Goal: Task Accomplishment & Management: Complete application form

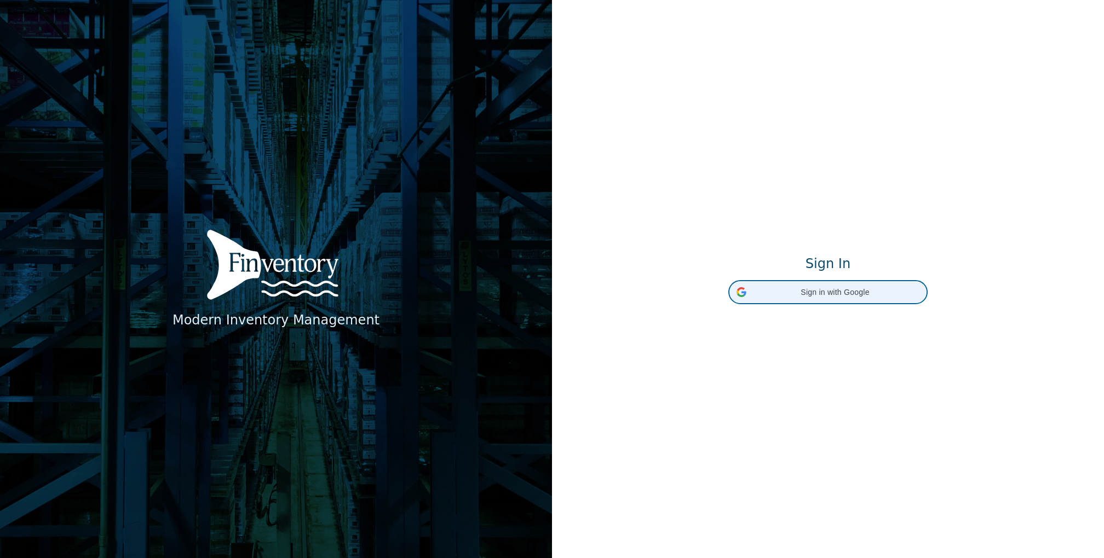
click at [815, 296] on span "Sign in with Google" at bounding box center [835, 292] width 169 height 11
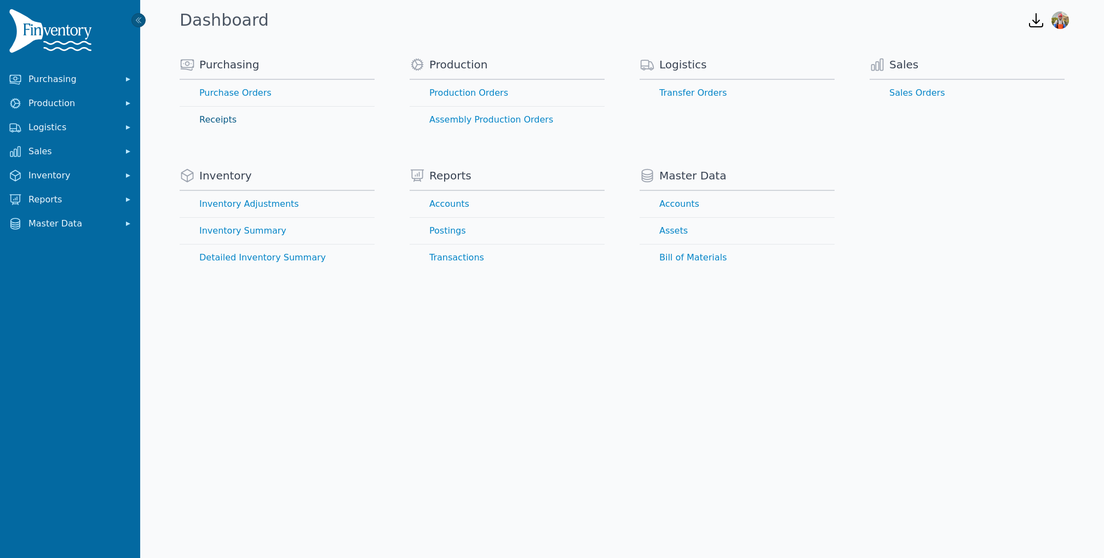
click at [208, 123] on link "Receipts" at bounding box center [277, 120] width 195 height 26
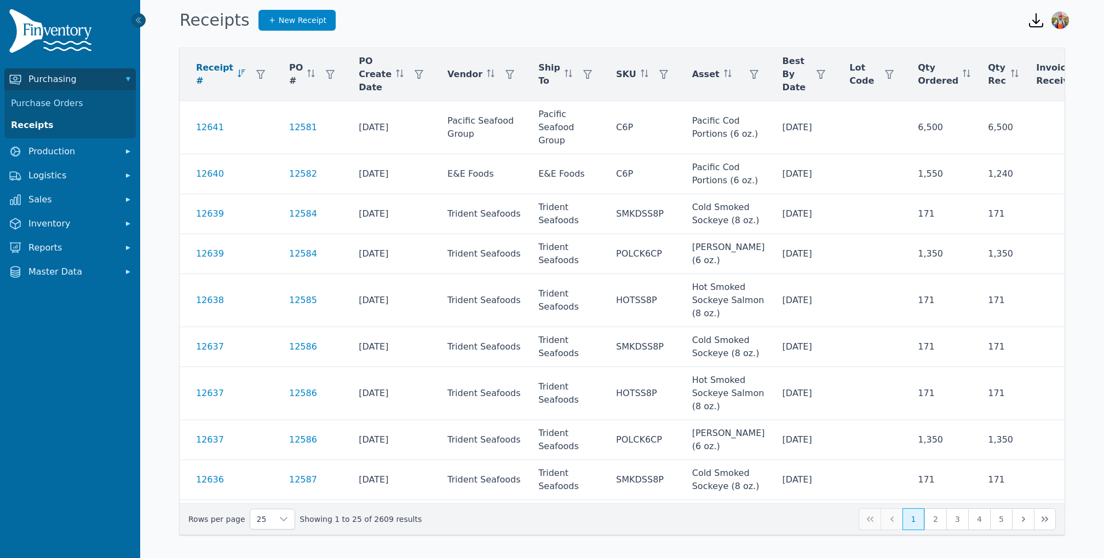
scroll to position [0, 46]
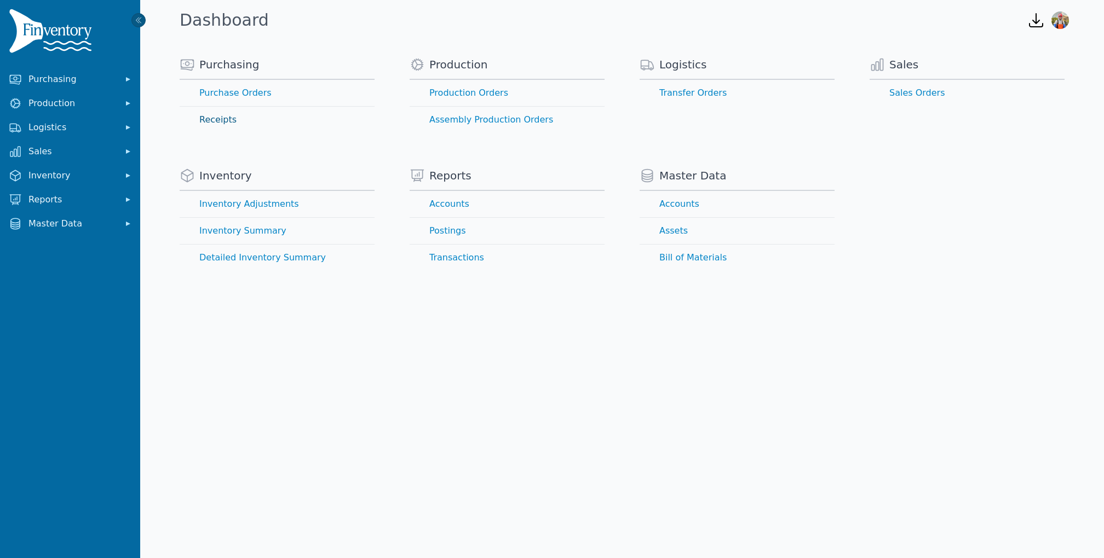
click at [236, 125] on link "Receipts" at bounding box center [277, 120] width 195 height 26
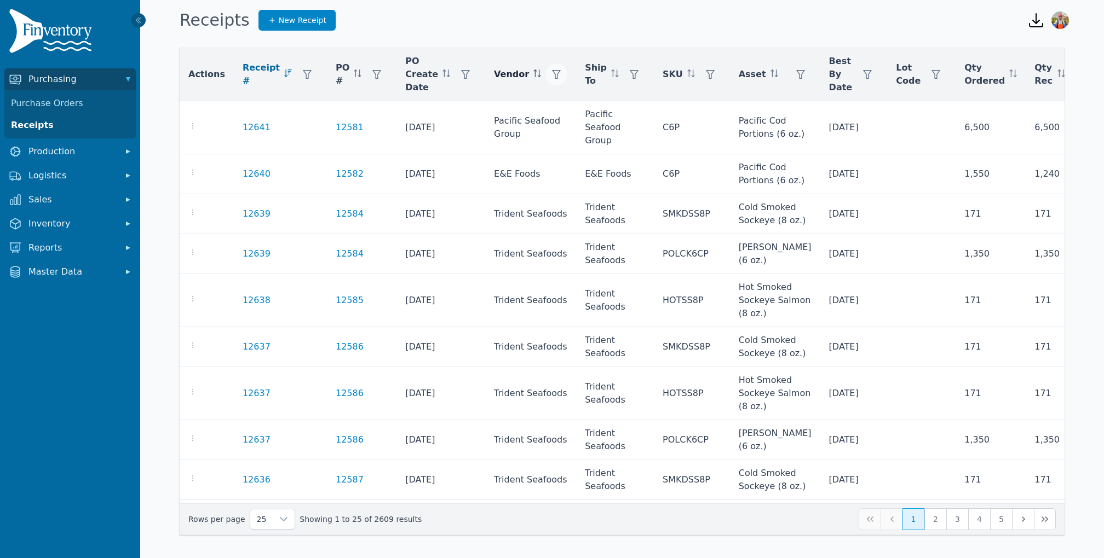
click at [545, 83] on button "button" at bounding box center [556, 75] width 22 height 22
click at [552, 95] on div "Any" at bounding box center [577, 104] width 94 height 22
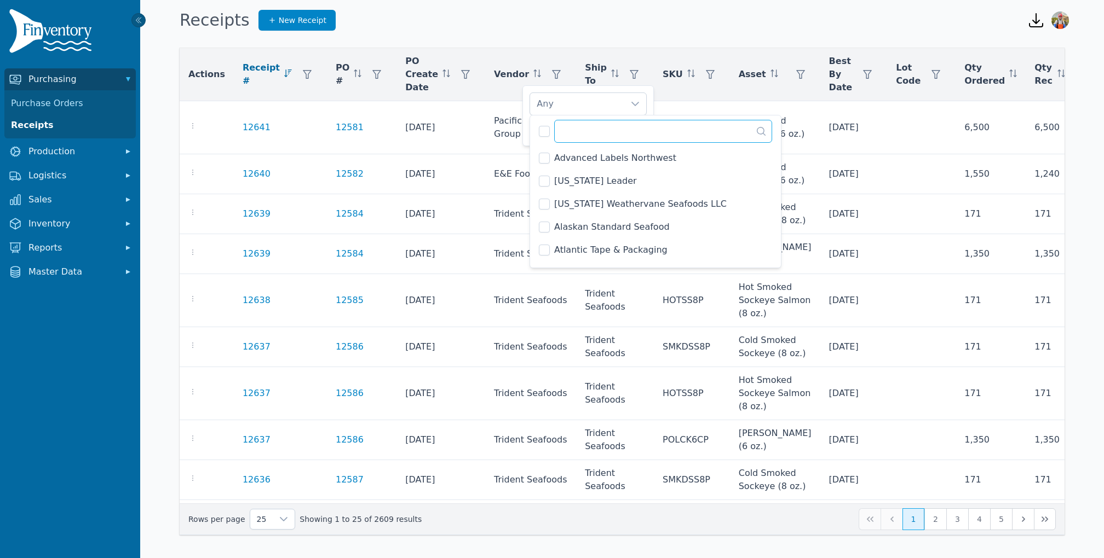
click at [566, 128] on input "text" at bounding box center [663, 131] width 218 height 23
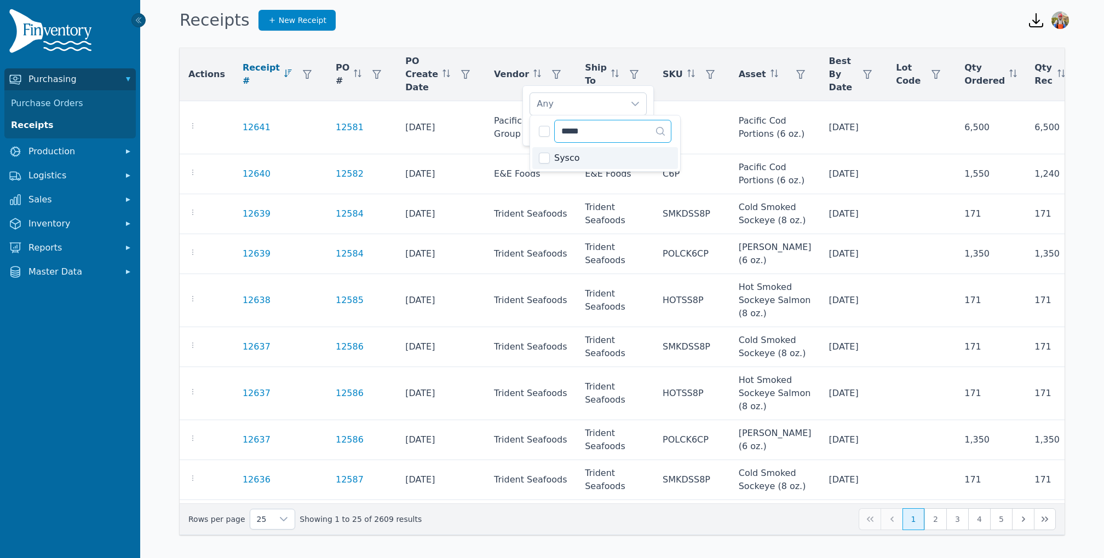
type input "*****"
click at [527, 138] on div "Sysco Clear Apply" at bounding box center [587, 115] width 131 height 61
click at [635, 126] on span "Apply" at bounding box center [630, 129] width 22 height 11
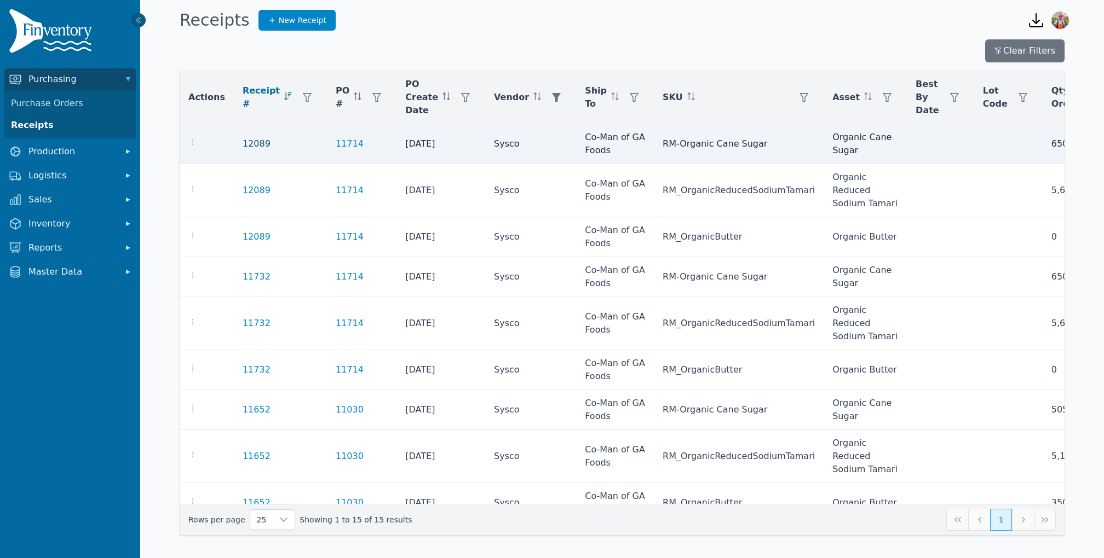
click at [244, 147] on link "12089" at bounding box center [257, 143] width 28 height 13
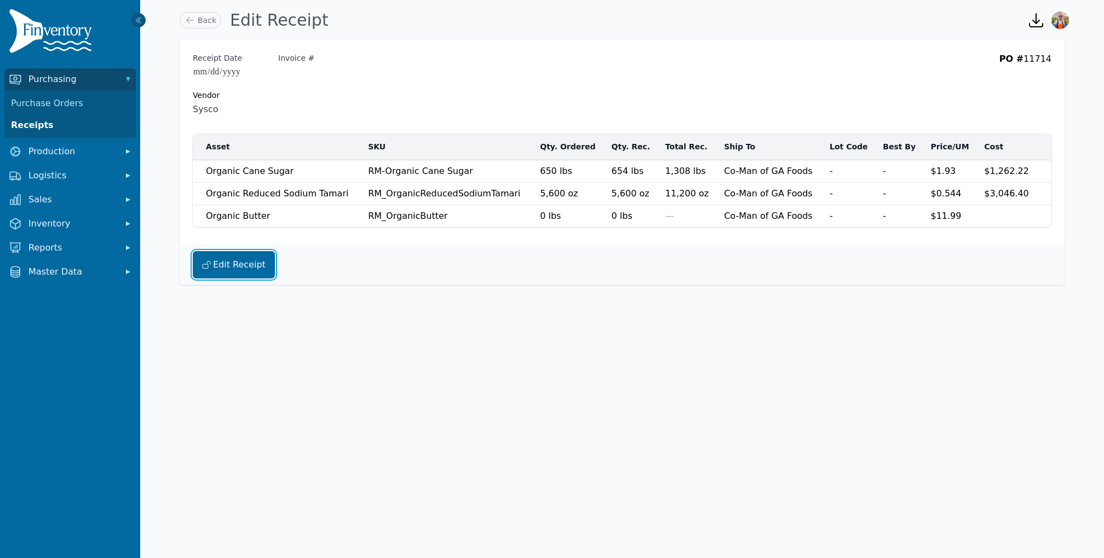
click at [230, 262] on button "Edit Receipt" at bounding box center [234, 264] width 82 height 27
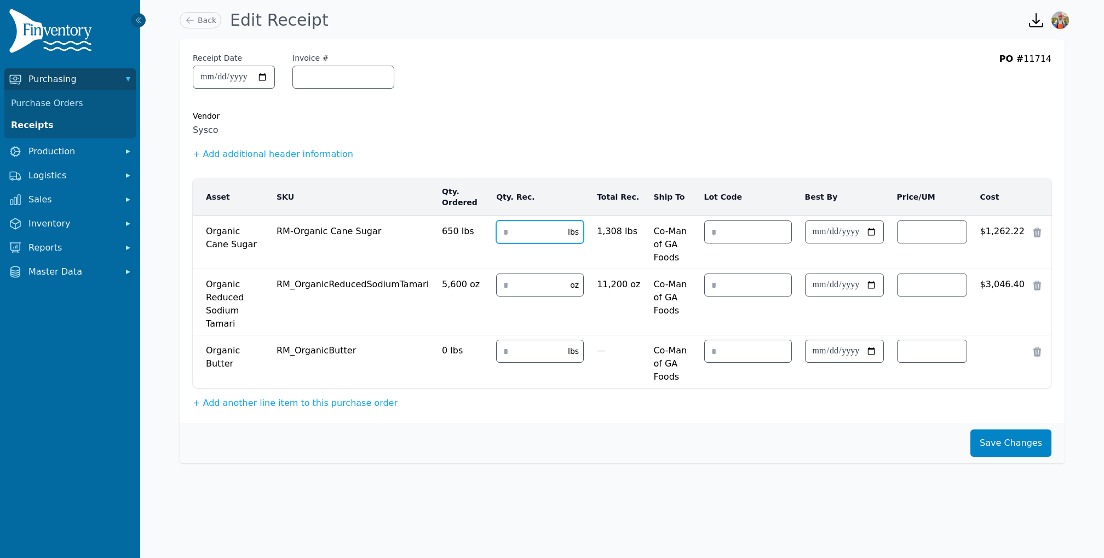
drag, startPoint x: 535, startPoint y: 231, endPoint x: 445, endPoint y: 169, distance: 109.9
click at [476, 202] on table "Asset SKU Qty. Ordered Qty. Rec. Total Rec. Ship To Lot Code Best By Price/UM C…" at bounding box center [622, 283] width 858 height 210
type input "*"
drag, startPoint x: 535, startPoint y: 278, endPoint x: 473, endPoint y: 235, distance: 75.2
click at [484, 245] on tbody "Organic Cane Sugar Organic Cane Sugar RM-Organic Cane Sugar 650 lbs *** * lbs 1…" at bounding box center [622, 302] width 858 height 172
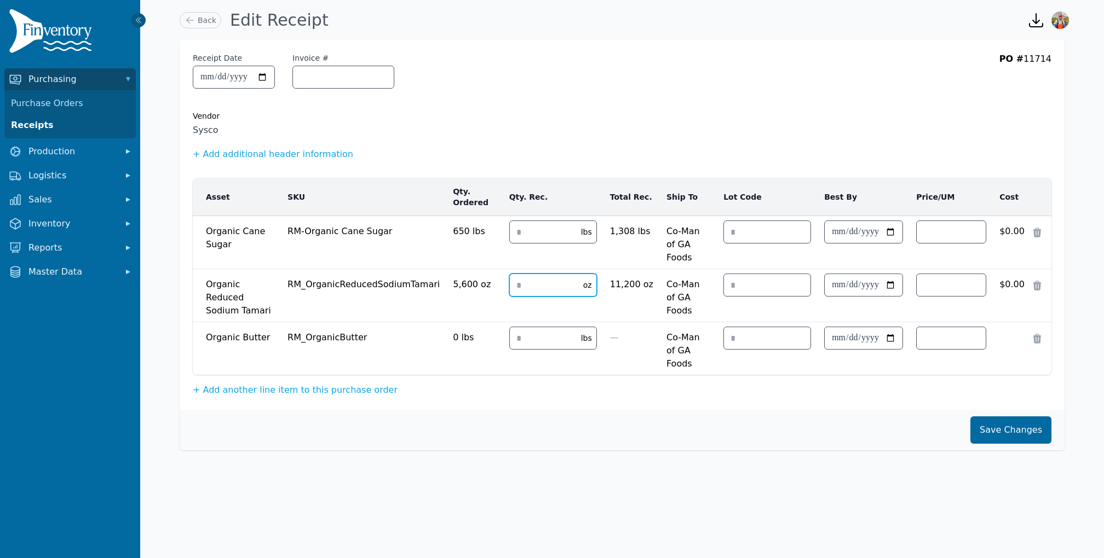
type input "*"
click at [1018, 417] on button "Save Changes" at bounding box center [1010, 430] width 81 height 27
click at [1001, 417] on button "Save Changes" at bounding box center [1010, 430] width 81 height 27
click at [996, 417] on button "Save Changes" at bounding box center [1010, 430] width 81 height 27
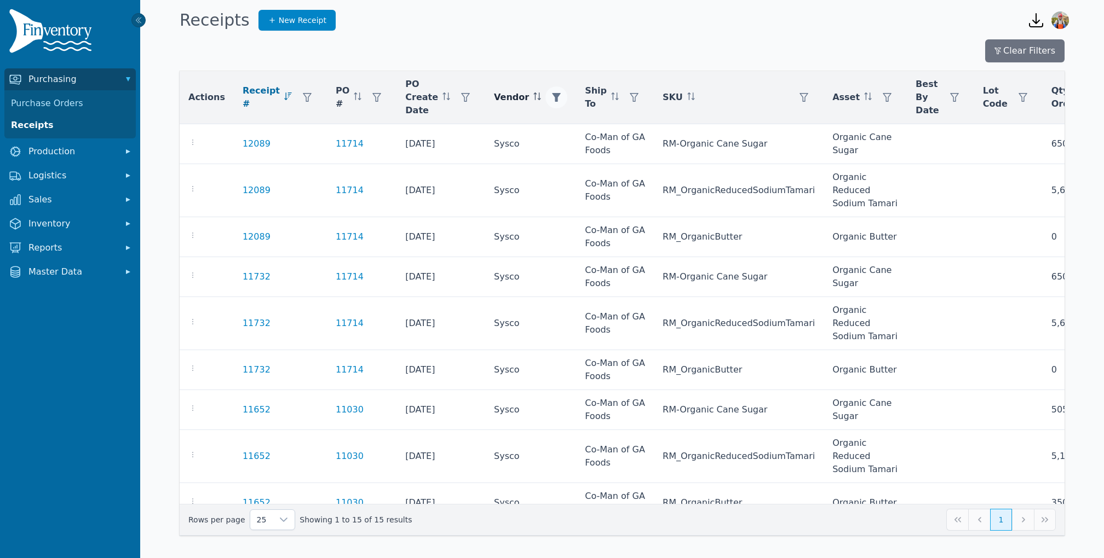
click at [552, 96] on icon "button" at bounding box center [556, 97] width 9 height 9
click at [568, 129] on div "Sysco" at bounding box center [577, 127] width 94 height 22
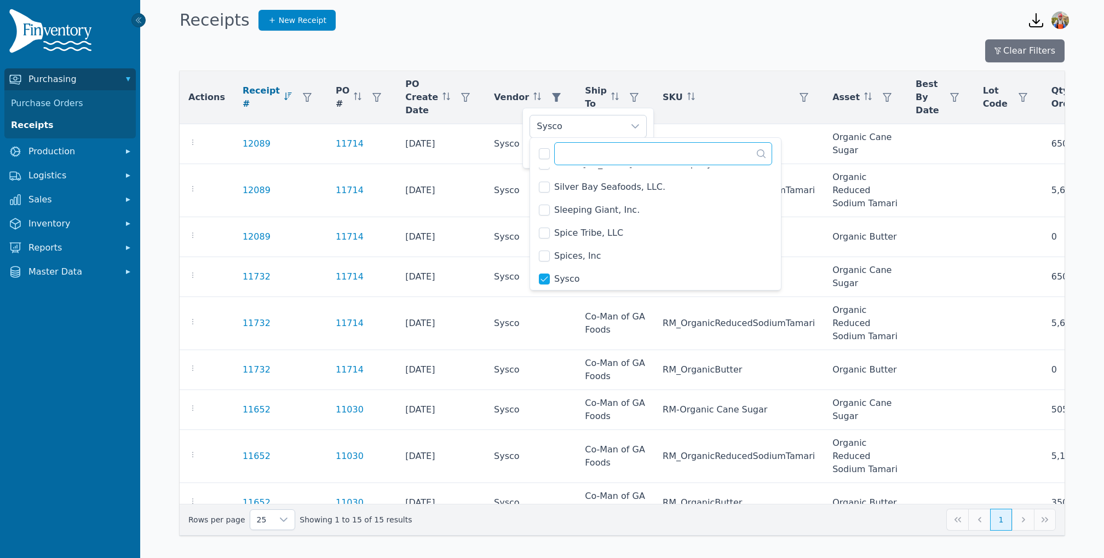
click at [579, 149] on input "text" at bounding box center [663, 153] width 218 height 23
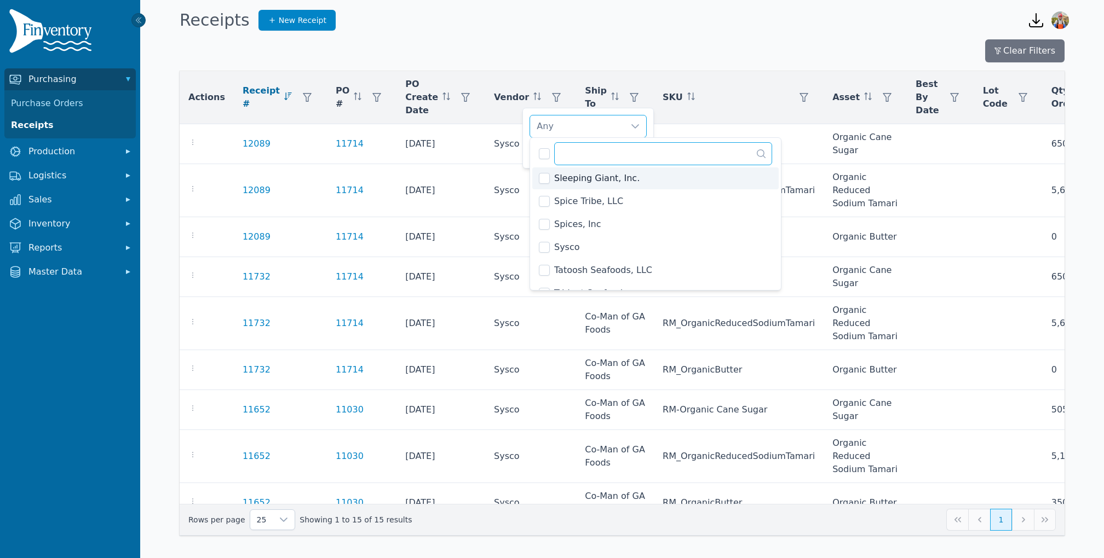
click at [589, 152] on input "text" at bounding box center [663, 153] width 218 height 23
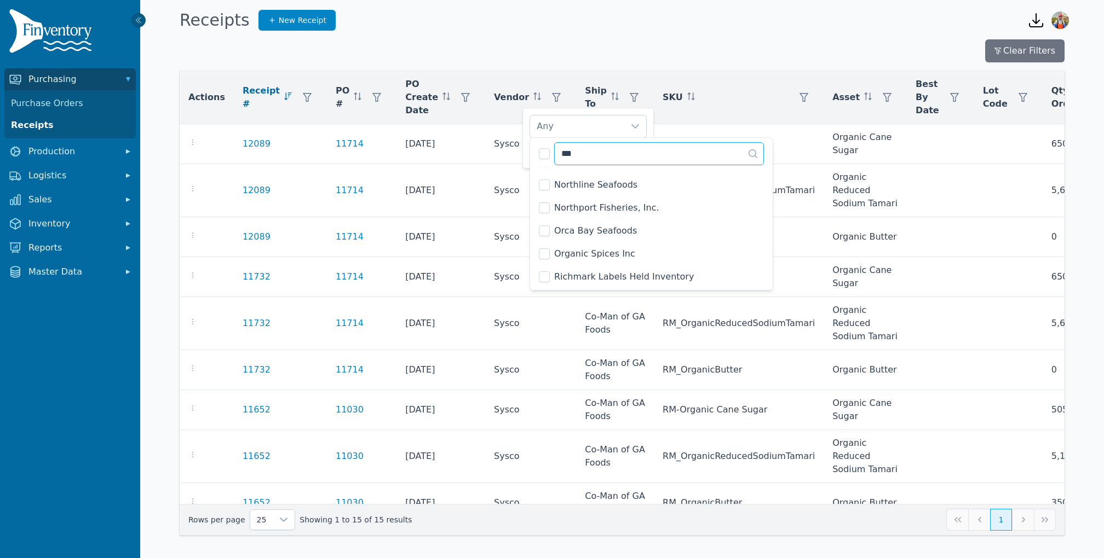
scroll to position [0, 0]
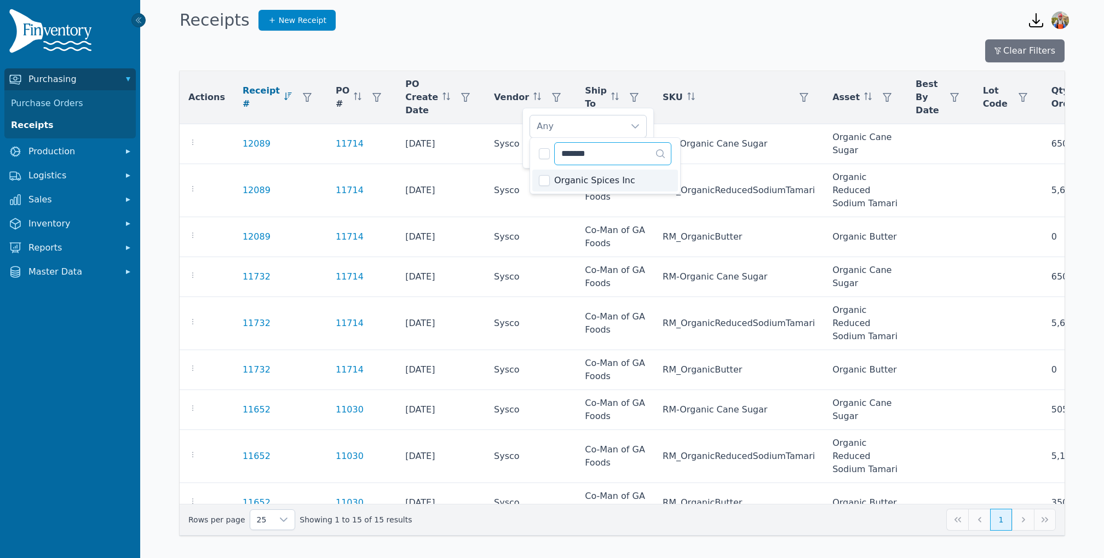
type input "*******"
click at [526, 148] on div "Organic Spices Inc Clear Apply" at bounding box center [587, 138] width 131 height 61
click at [631, 157] on button "Apply" at bounding box center [630, 151] width 34 height 19
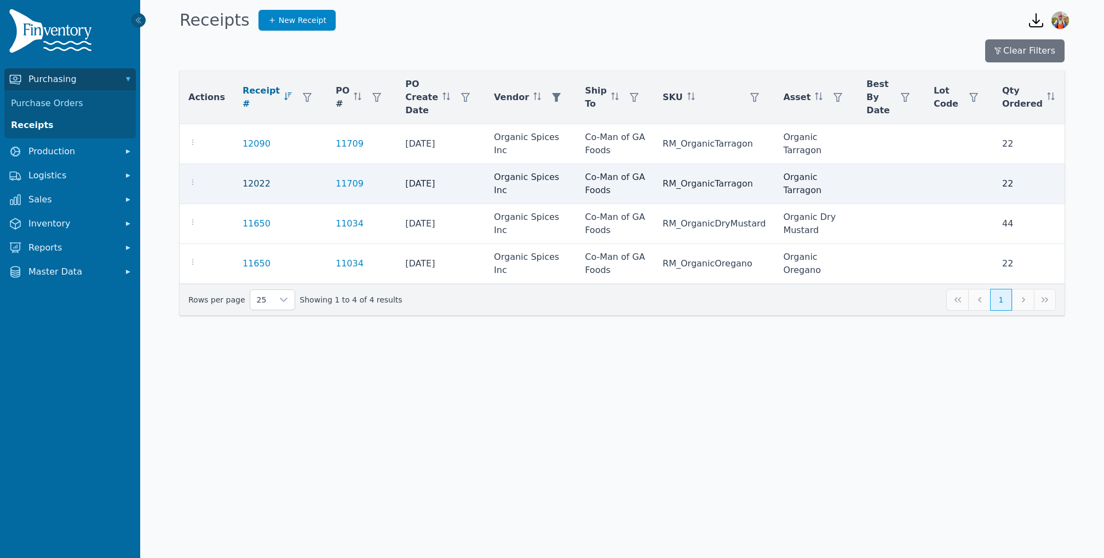
click at [252, 185] on link "12022" at bounding box center [257, 183] width 28 height 13
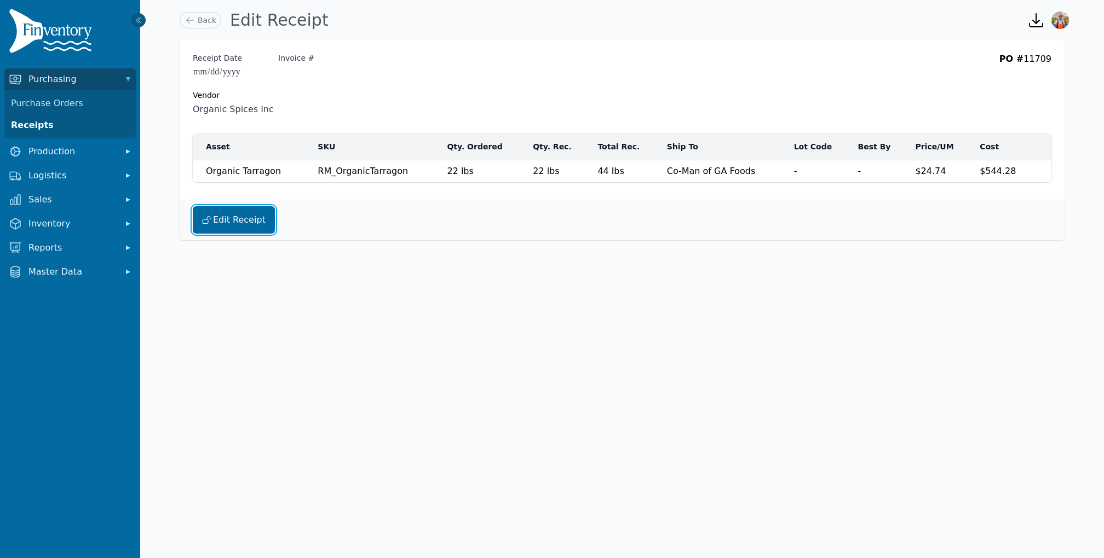
click at [235, 220] on button "Edit Receipt" at bounding box center [234, 219] width 82 height 27
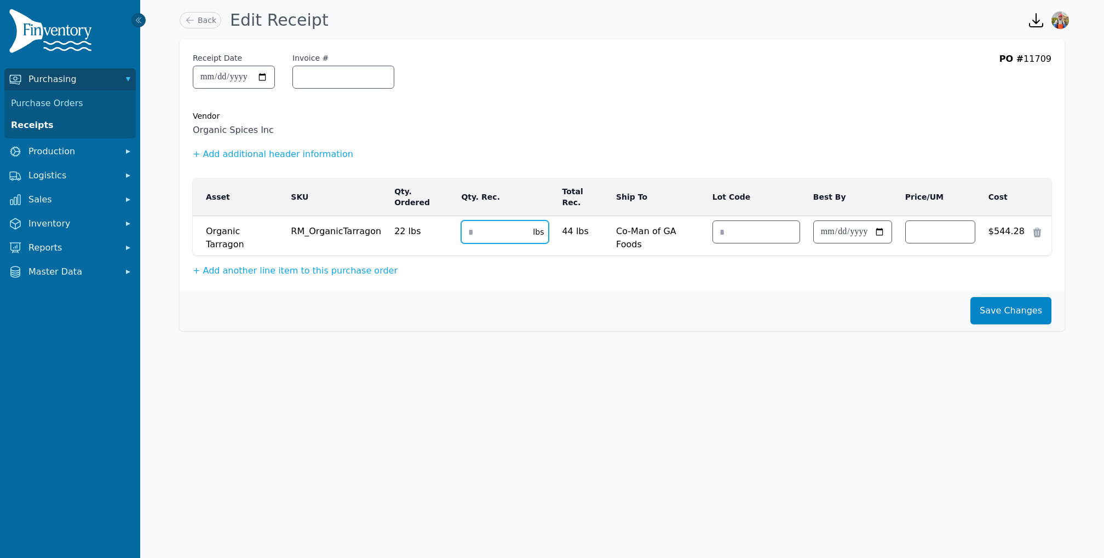
drag, startPoint x: 496, startPoint y: 221, endPoint x: 435, endPoint y: 163, distance: 84.4
click at [448, 178] on table "Asset SKU Qty. Ordered Qty. Rec. Total Rec. Ship To Lot Code Best By Price/UM C…" at bounding box center [622, 216] width 858 height 77
type input "*"
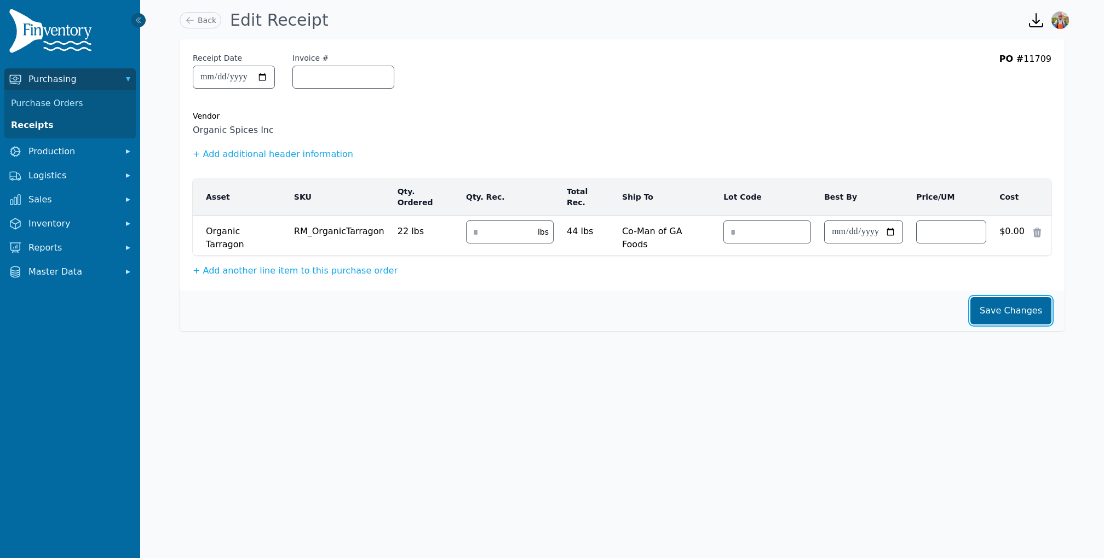
click at [1009, 297] on button "Save Changes" at bounding box center [1010, 310] width 81 height 27
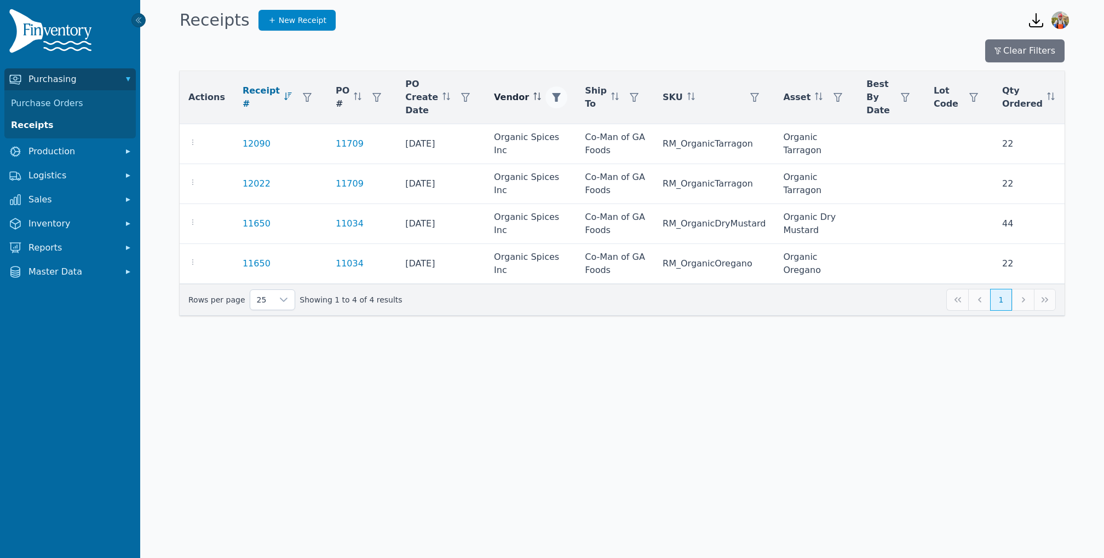
click at [552, 99] on icon "button" at bounding box center [556, 97] width 9 height 9
click at [575, 142] on div "Clear Apply" at bounding box center [587, 151] width 117 height 19
click at [573, 134] on div "Organic Spices Inc" at bounding box center [577, 127] width 94 height 22
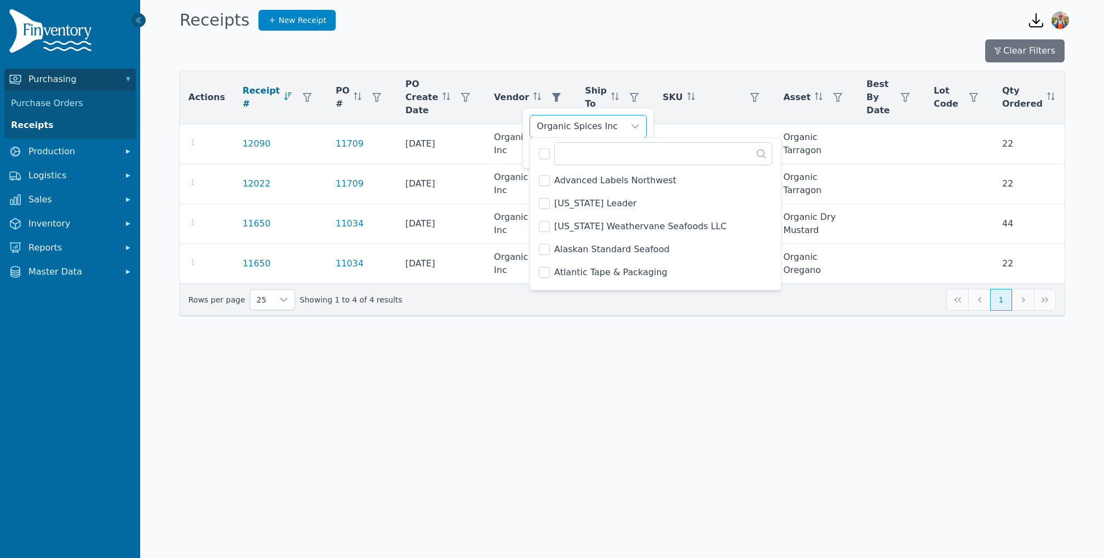
scroll to position [1143, 0]
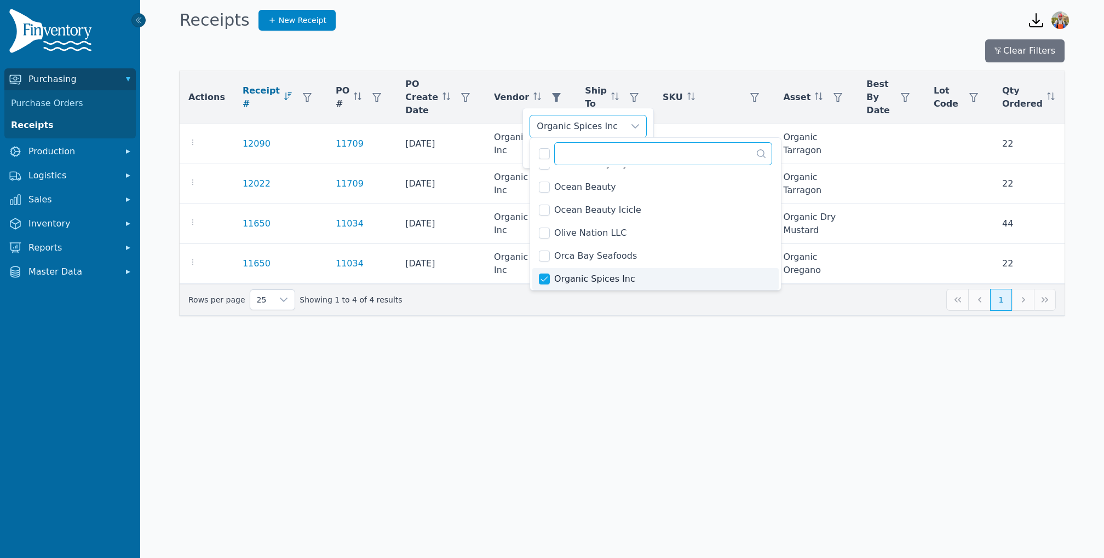
click at [570, 149] on input "text" at bounding box center [663, 153] width 218 height 23
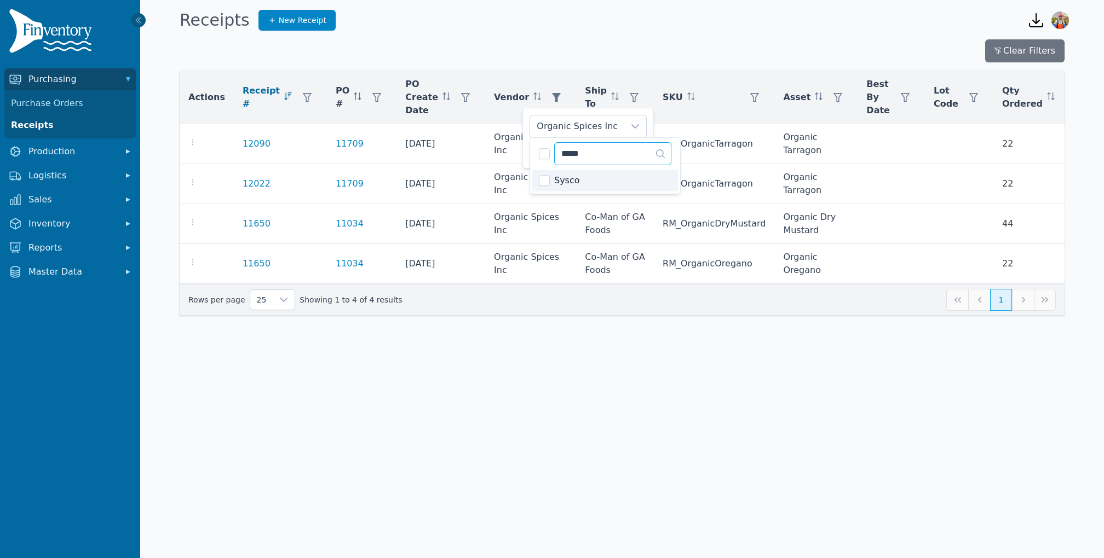
type input "*****"
click at [524, 157] on div "Organic Spices Inc, Sysco Clear Apply" at bounding box center [587, 138] width 131 height 61
click at [631, 152] on span "Apply" at bounding box center [630, 151] width 22 height 11
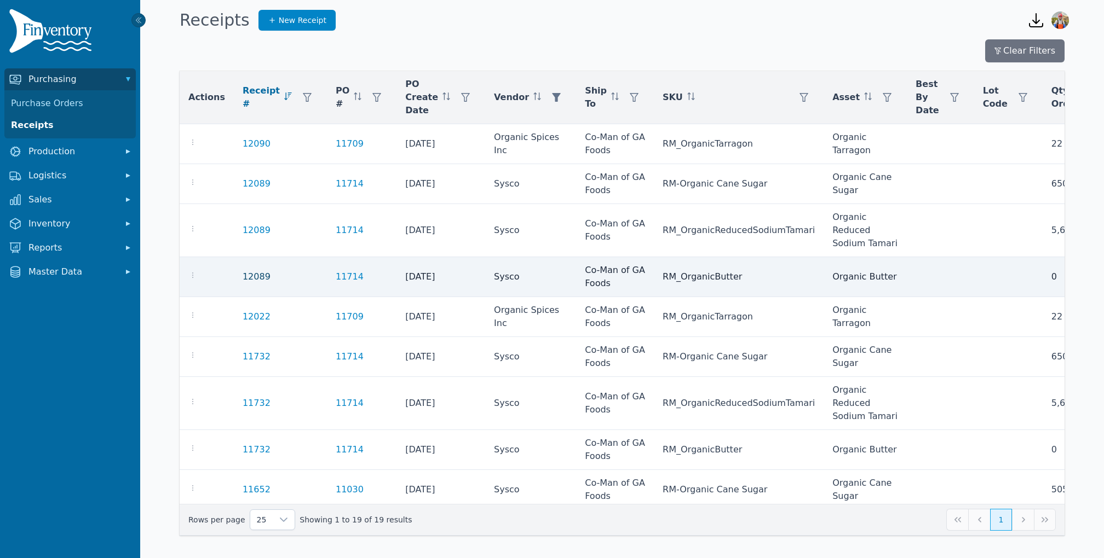
click at [258, 276] on link "12089" at bounding box center [257, 276] width 28 height 13
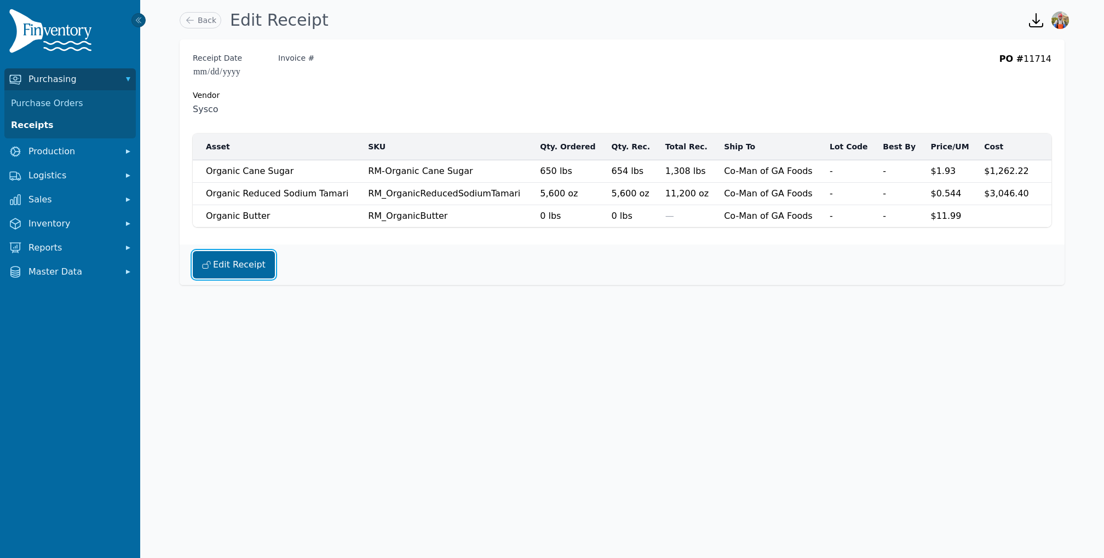
click at [211, 264] on button "Edit Receipt" at bounding box center [234, 264] width 82 height 27
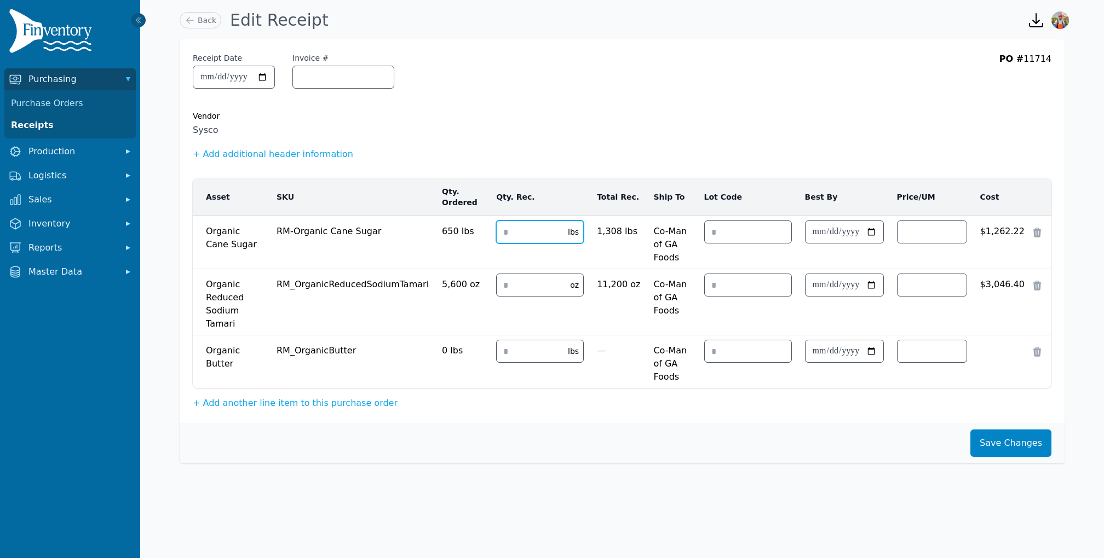
click at [536, 232] on input "***" at bounding box center [529, 232] width 65 height 22
type input "*"
drag, startPoint x: 533, startPoint y: 275, endPoint x: 332, endPoint y: 199, distance: 214.3
click at [332, 199] on table "Asset SKU Qty. Ordered Qty. Rec. Total Rec. Ship To Lot Code Best By Price/UM C…" at bounding box center [622, 283] width 858 height 210
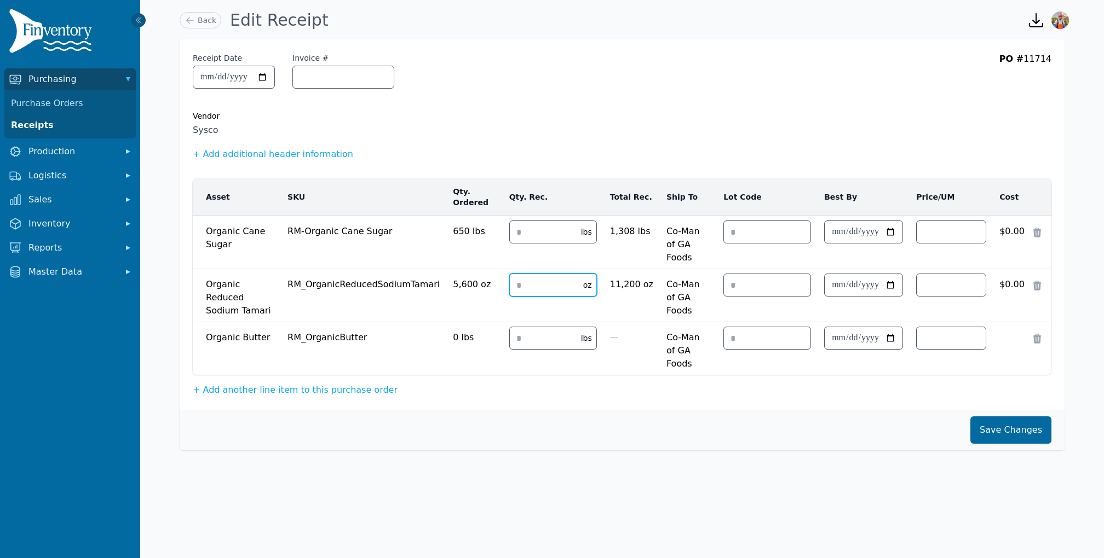
type input "*"
click at [1000, 417] on button "Save Changes" at bounding box center [1010, 430] width 81 height 27
click at [1008, 417] on button "Save Changes" at bounding box center [1010, 430] width 81 height 27
click at [537, 327] on input "*" at bounding box center [542, 338] width 65 height 22
type input "*"
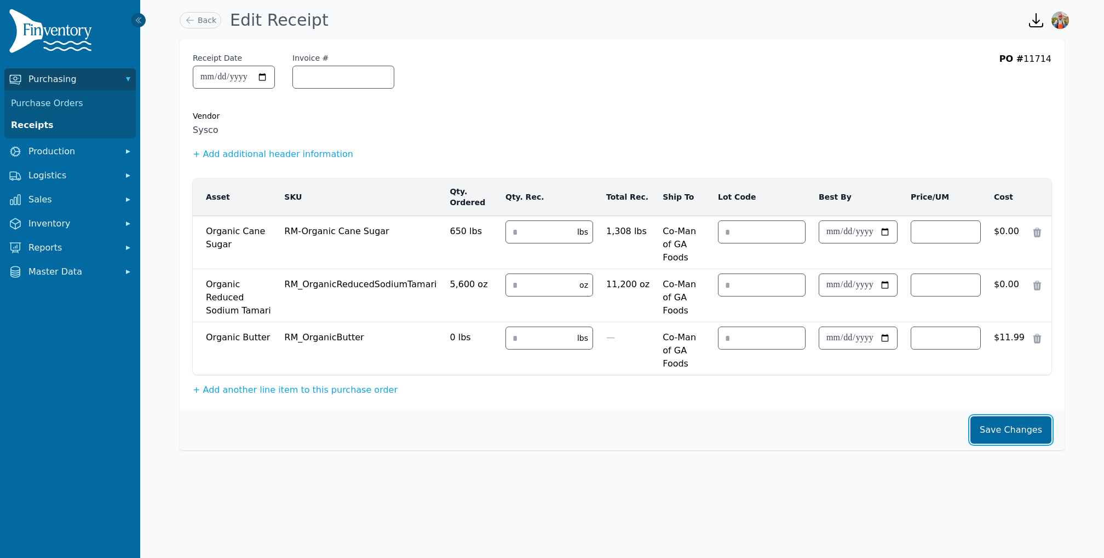
click at [995, 417] on button "Save Changes" at bounding box center [1010, 430] width 81 height 27
click at [977, 410] on div "Save Changes" at bounding box center [622, 430] width 885 height 41
click at [50, 174] on span "Logistics" at bounding box center [72, 175] width 88 height 13
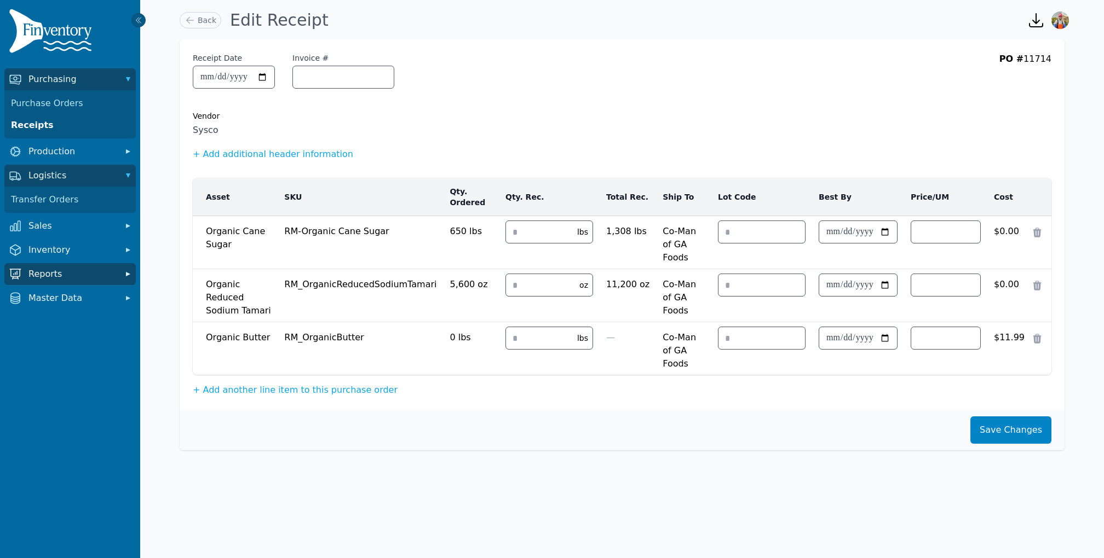
click at [76, 280] on span "Reports" at bounding box center [72, 274] width 88 height 13
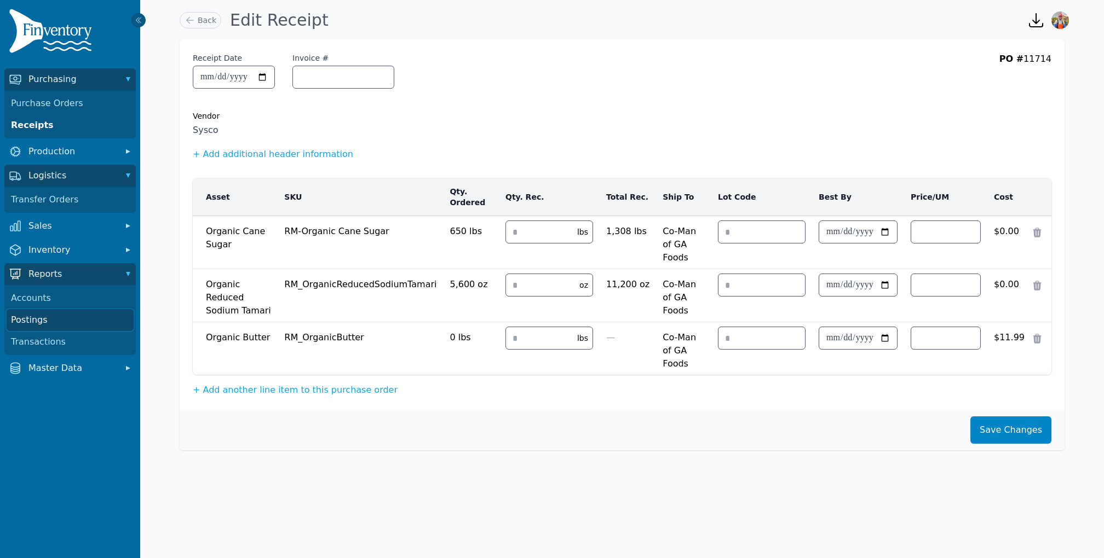
click at [37, 313] on link "Postings" at bounding box center [70, 320] width 127 height 22
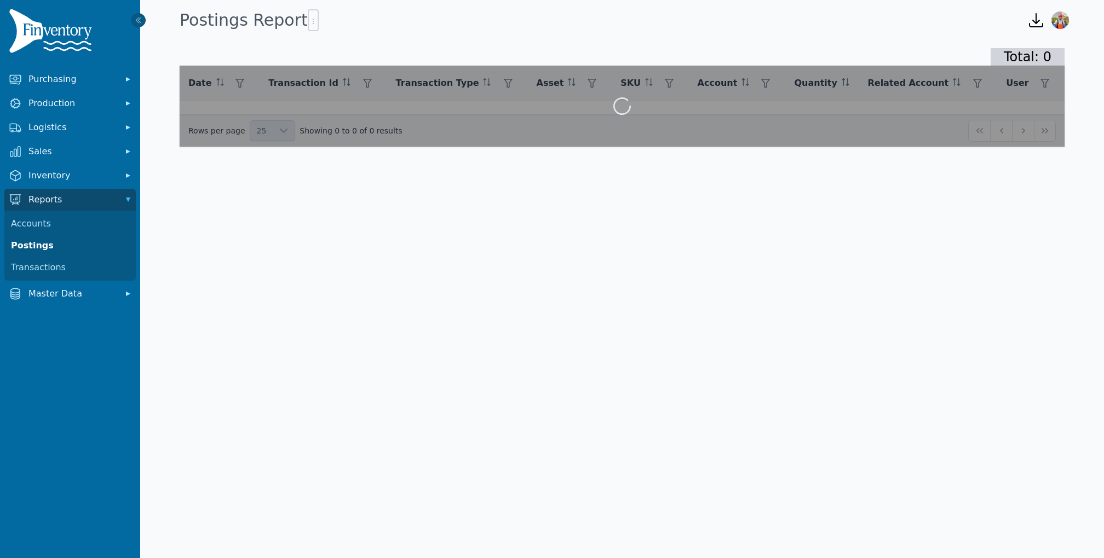
click at [584, 82] on div at bounding box center [622, 106] width 885 height 81
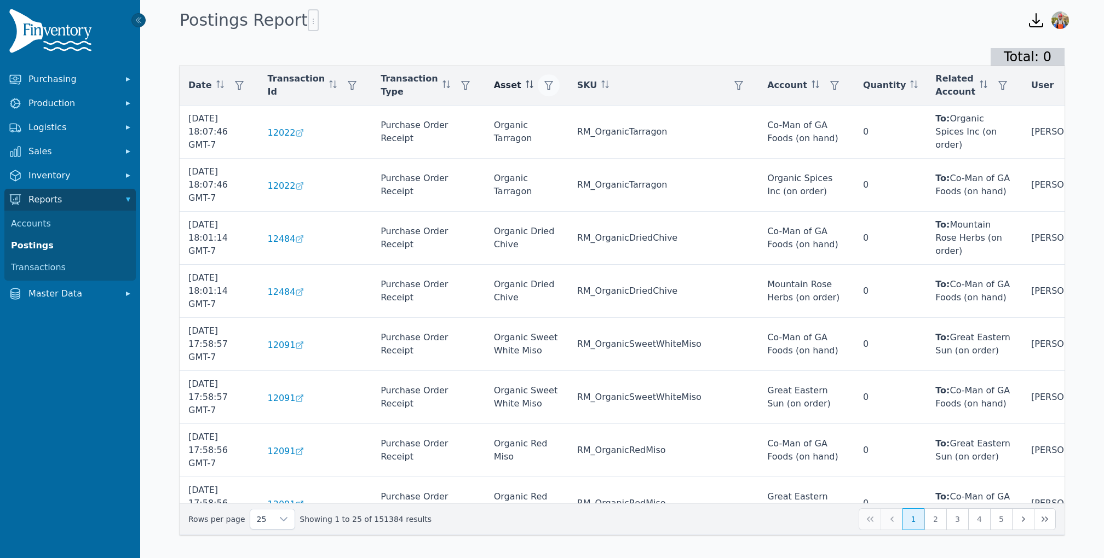
click at [541, 86] on button "button" at bounding box center [549, 85] width 22 height 22
click at [552, 117] on div "Any" at bounding box center [579, 115] width 94 height 22
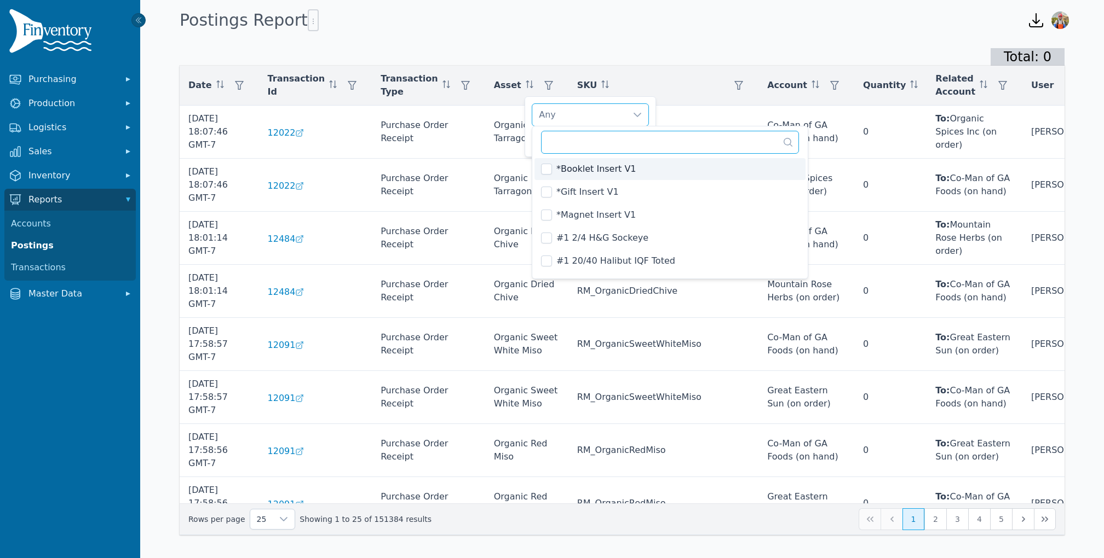
click at [557, 140] on input "text" at bounding box center [670, 142] width 258 height 23
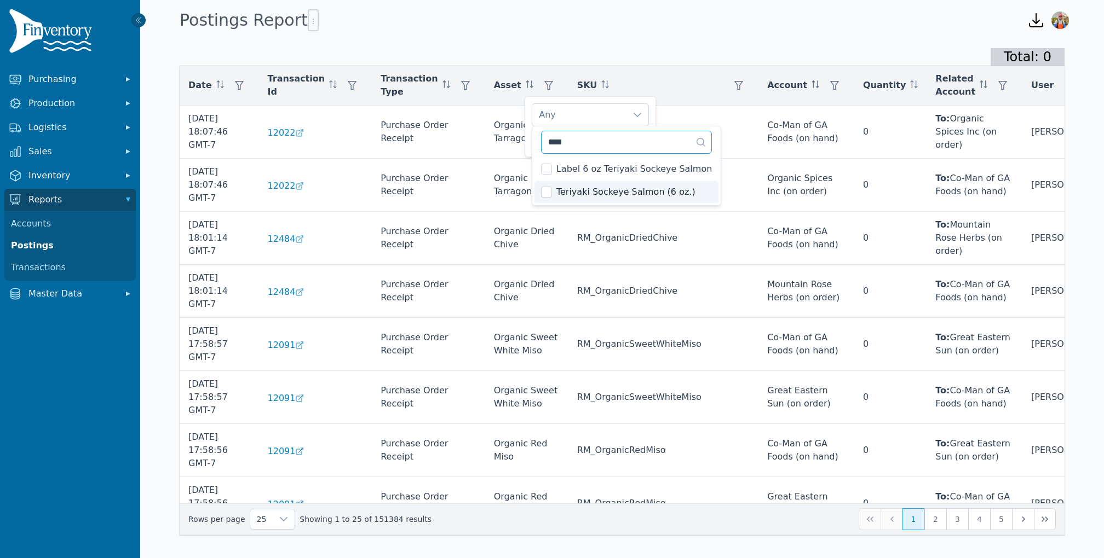
type input "****"
click at [546, 201] on li "Teriyaki Sockeye Salmon (6 oz.)" at bounding box center [626, 192] width 184 height 22
click at [526, 137] on div "Teriyaki Sockeye Salmon (6 oz.) Clear Apply" at bounding box center [589, 126] width 131 height 61
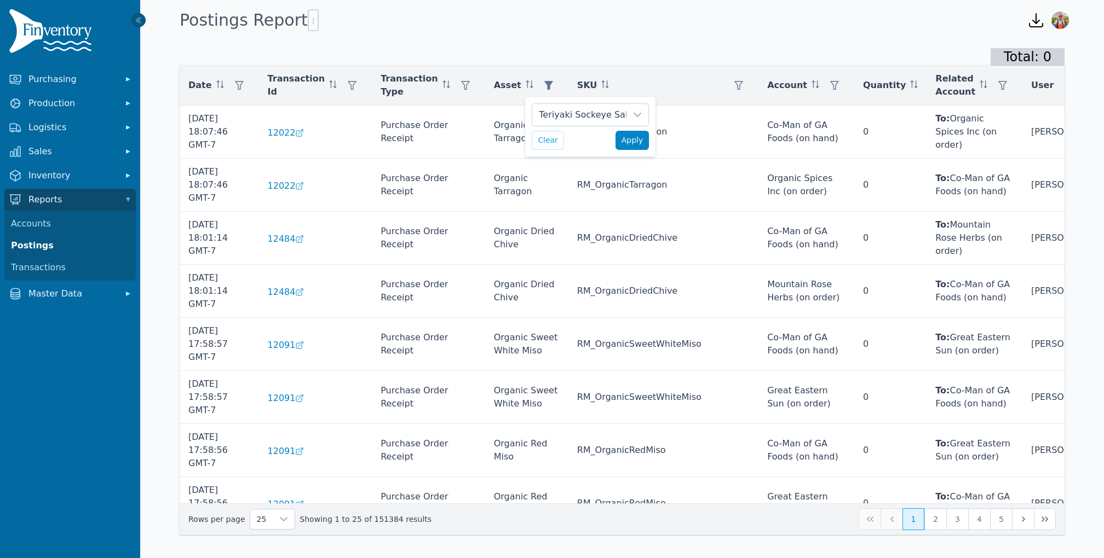
click at [641, 136] on span "Apply" at bounding box center [632, 140] width 22 height 11
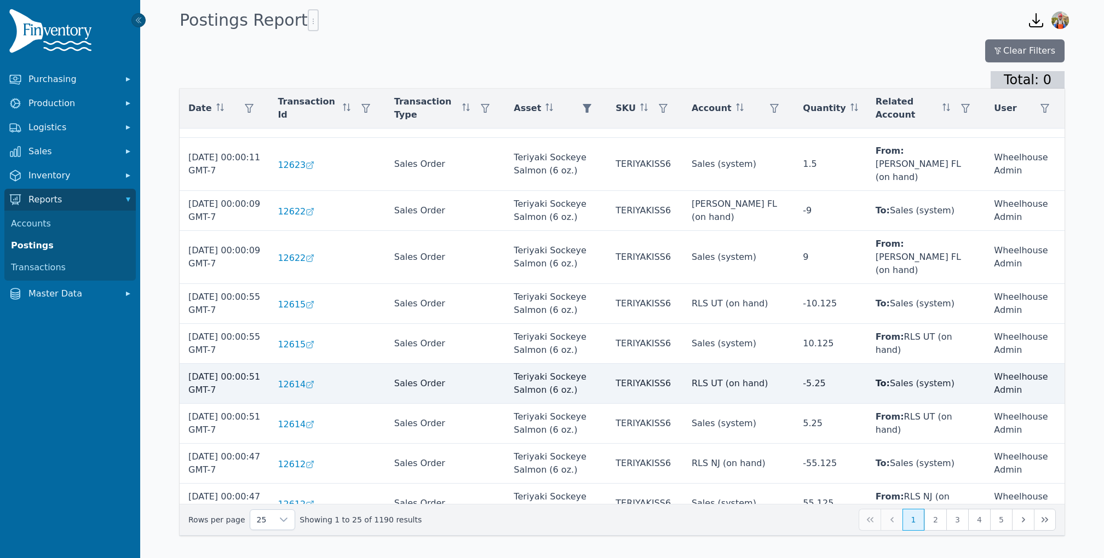
scroll to position [619, 0]
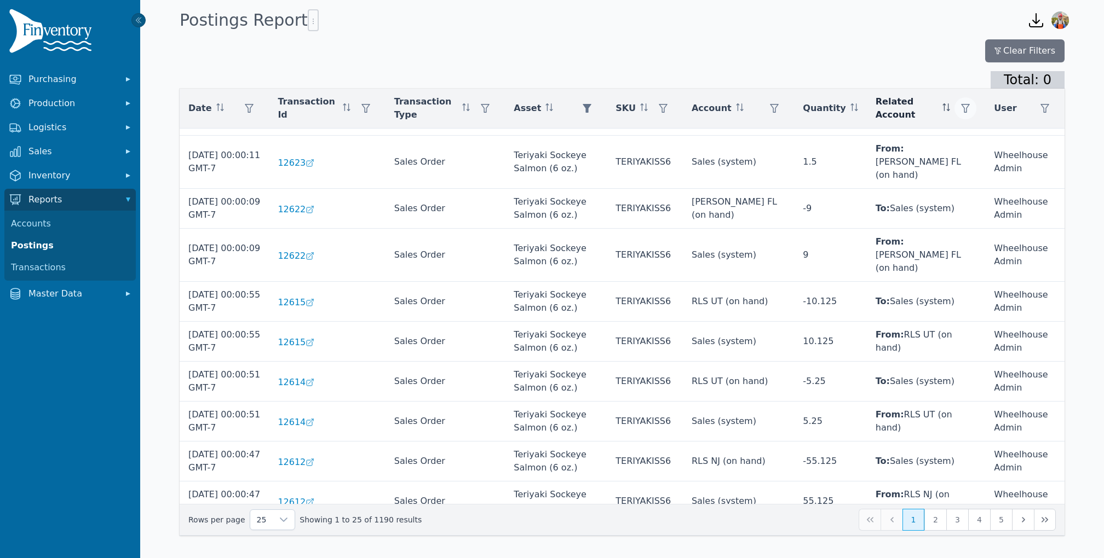
click at [961, 109] on icon "button" at bounding box center [965, 108] width 9 height 9
click at [967, 133] on div "Any" at bounding box center [1000, 137] width 94 height 22
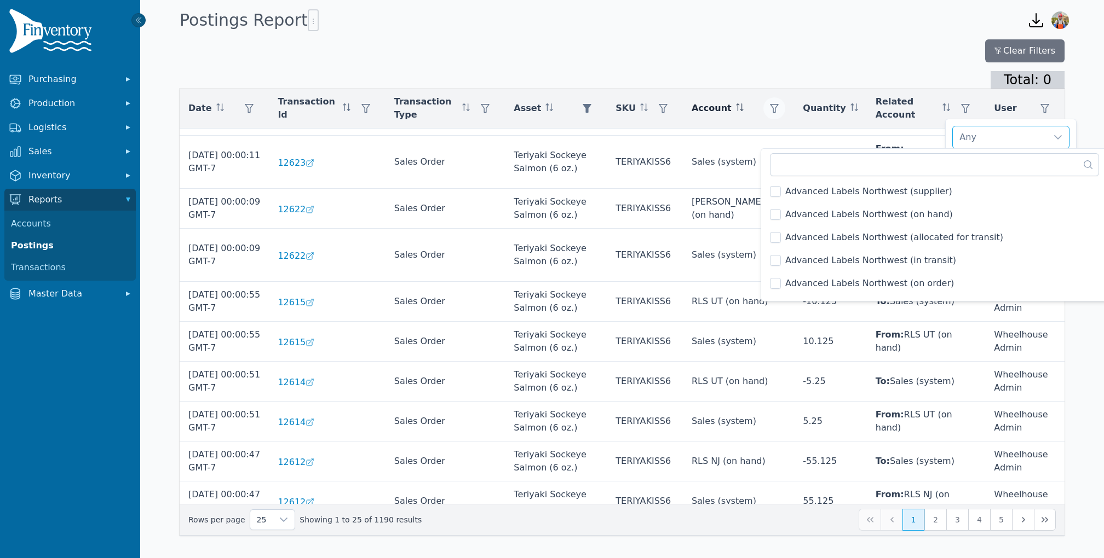
click at [770, 112] on icon "button" at bounding box center [774, 108] width 9 height 9
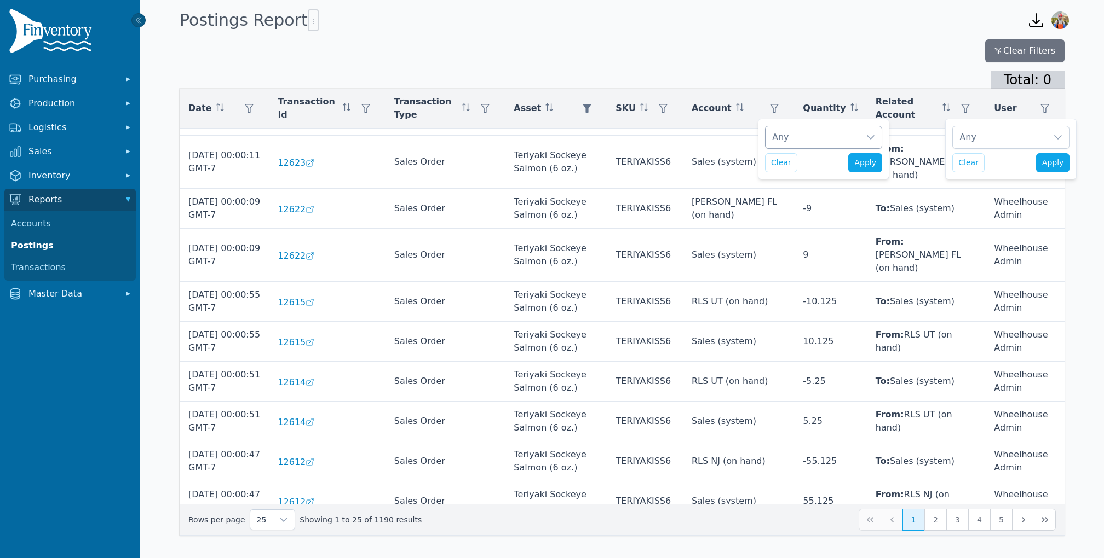
click at [777, 148] on div "Any" at bounding box center [823, 137] width 117 height 23
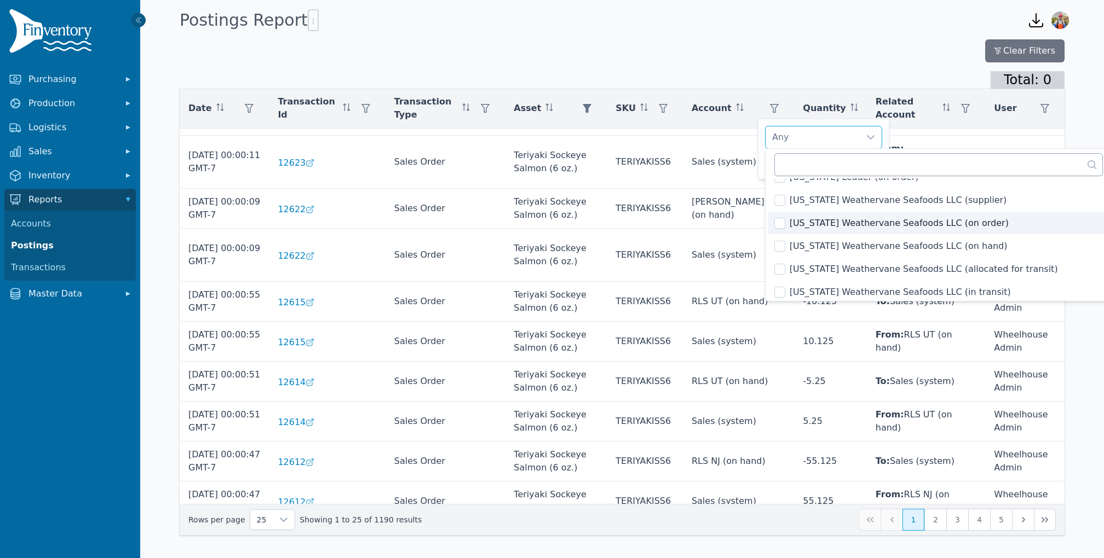
scroll to position [182, 0]
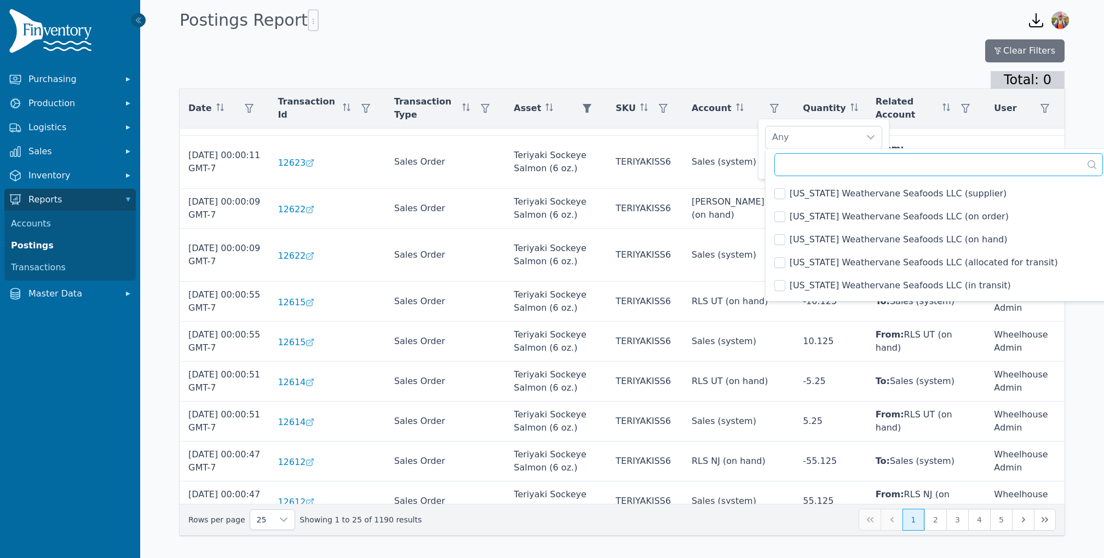
click at [792, 163] on input "text" at bounding box center [938, 164] width 329 height 23
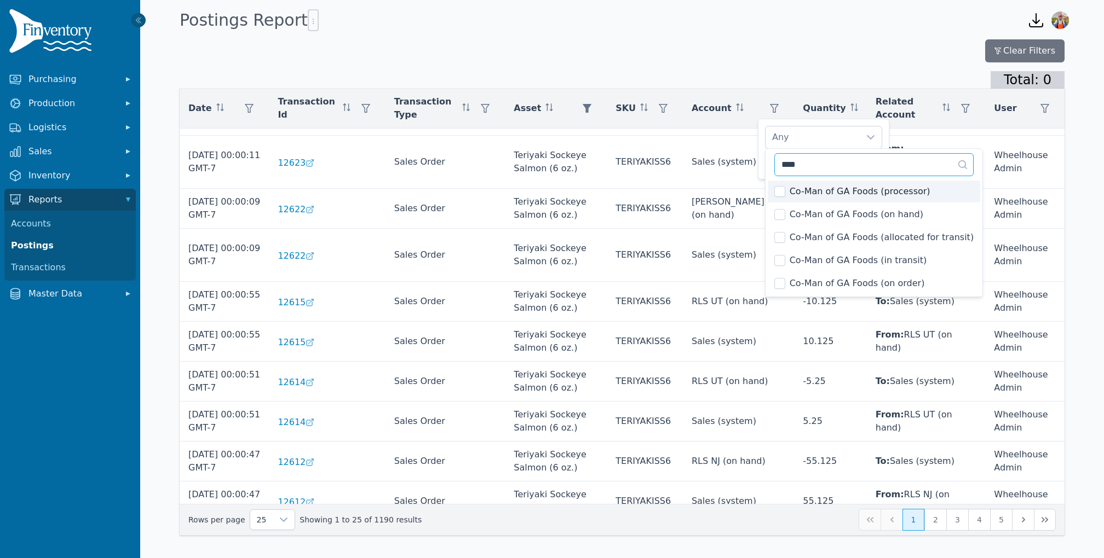
type input "****"
click at [760, 130] on div "Co-Man of GA Foods (processor), Co-Man of GA Foods (on hand), Co-Man of GA Food…" at bounding box center [823, 149] width 131 height 61
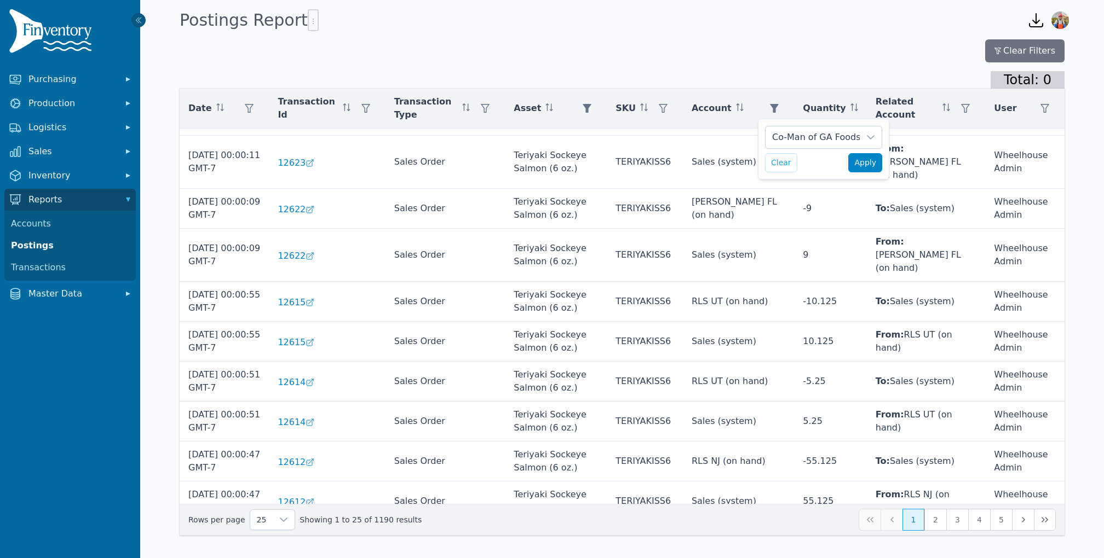
click at [866, 164] on span "Apply" at bounding box center [865, 162] width 22 height 11
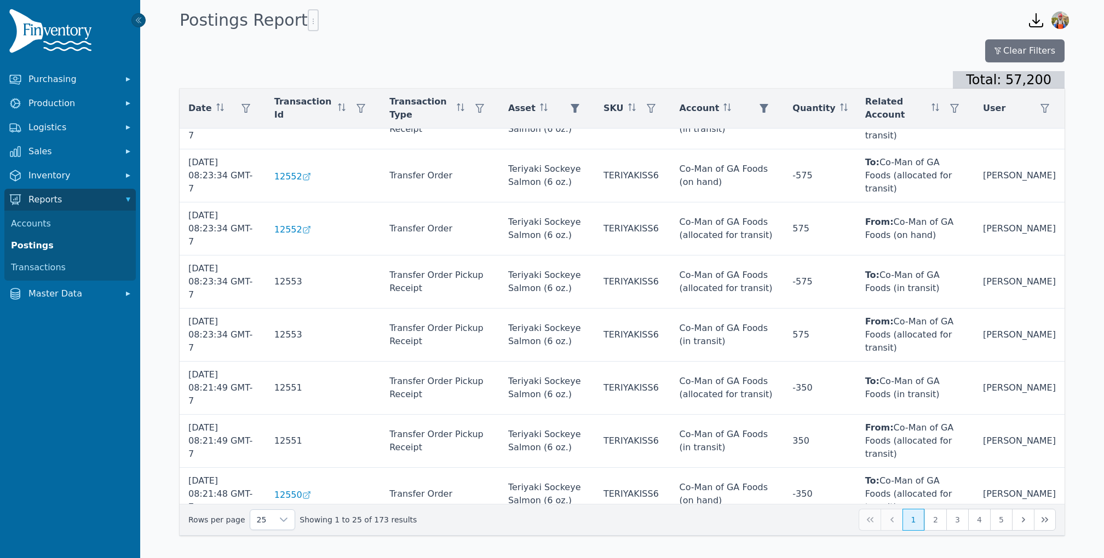
scroll to position [619, 0]
click at [933, 522] on button "2" at bounding box center [935, 520] width 22 height 22
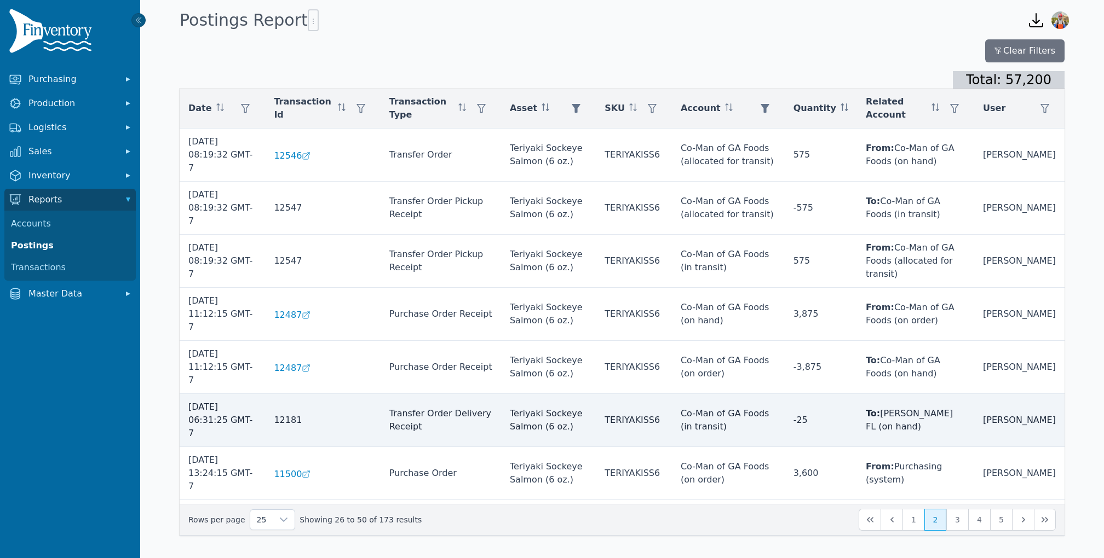
click at [292, 415] on span "12181" at bounding box center [288, 420] width 28 height 10
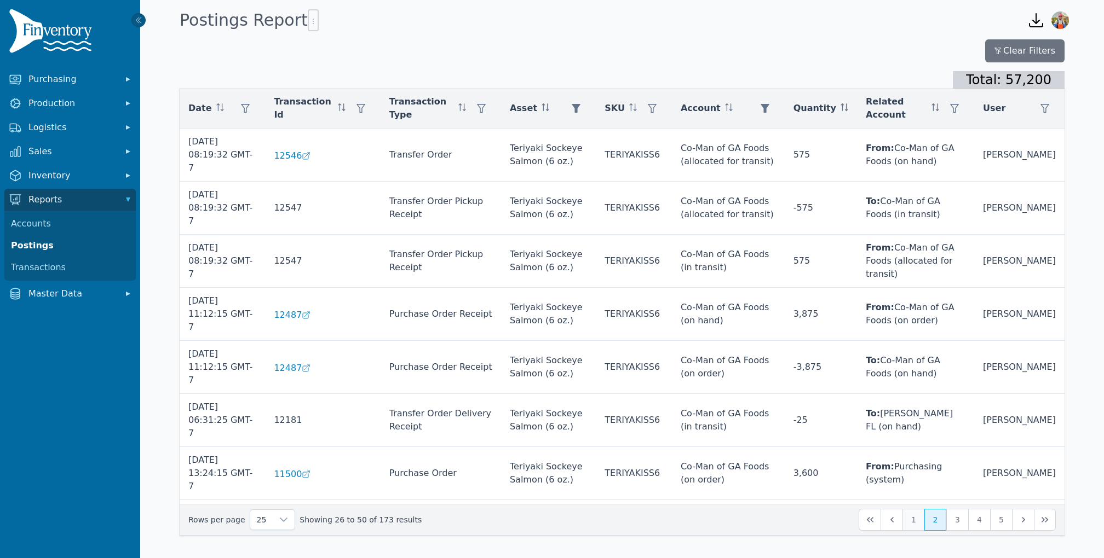
click at [918, 524] on button "1" at bounding box center [913, 520] width 22 height 22
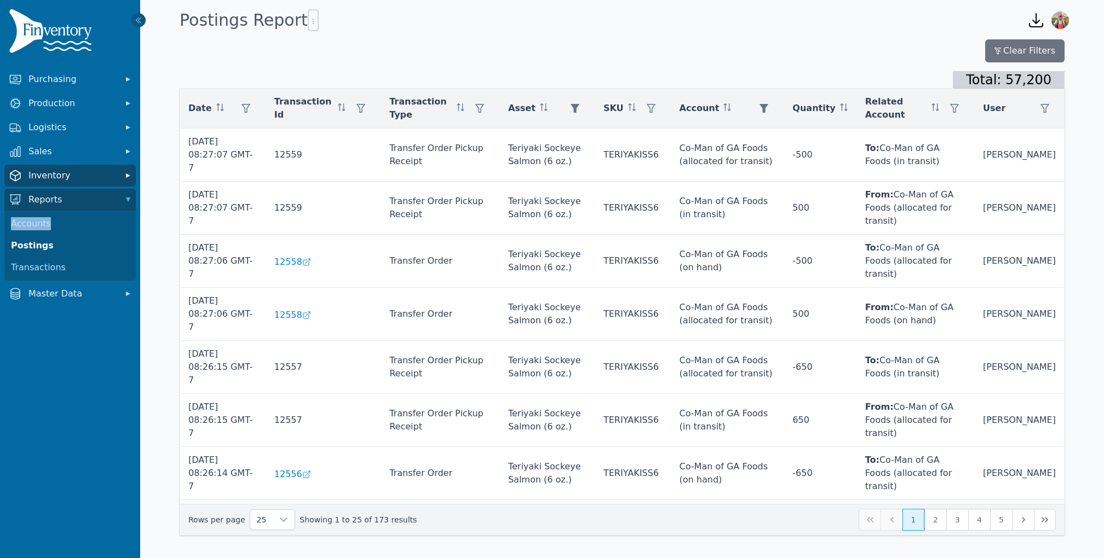
click at [49, 175] on span "Inventory" at bounding box center [72, 175] width 88 height 13
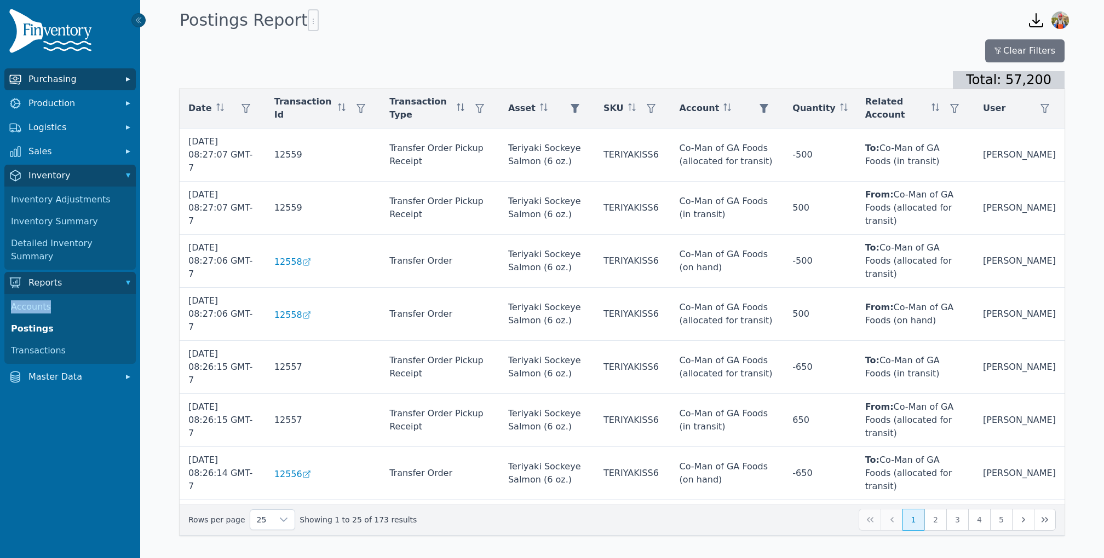
click at [65, 80] on span "Purchasing" at bounding box center [72, 79] width 88 height 13
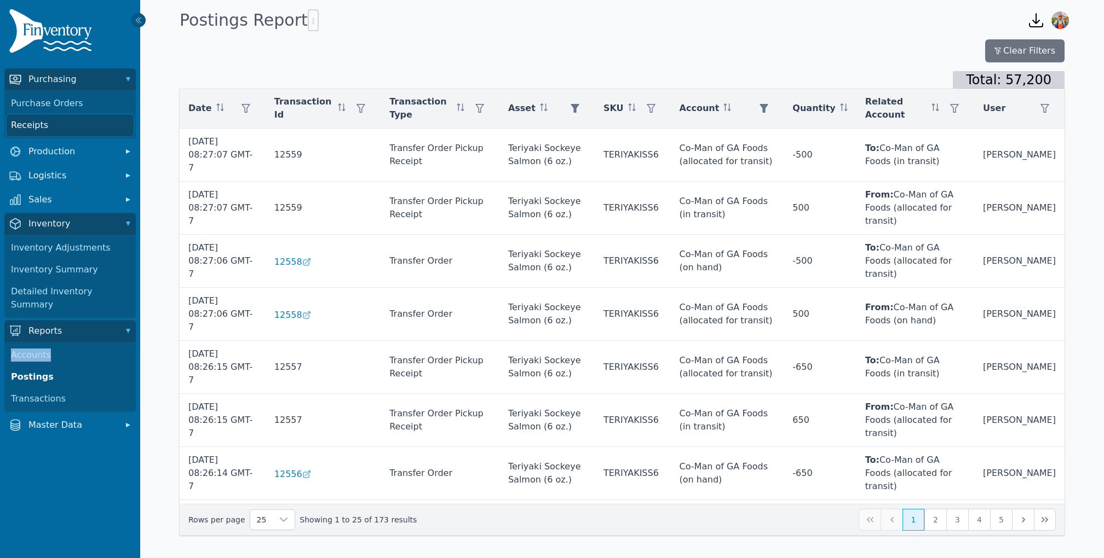
click at [32, 126] on link "Receipts" at bounding box center [70, 125] width 127 height 22
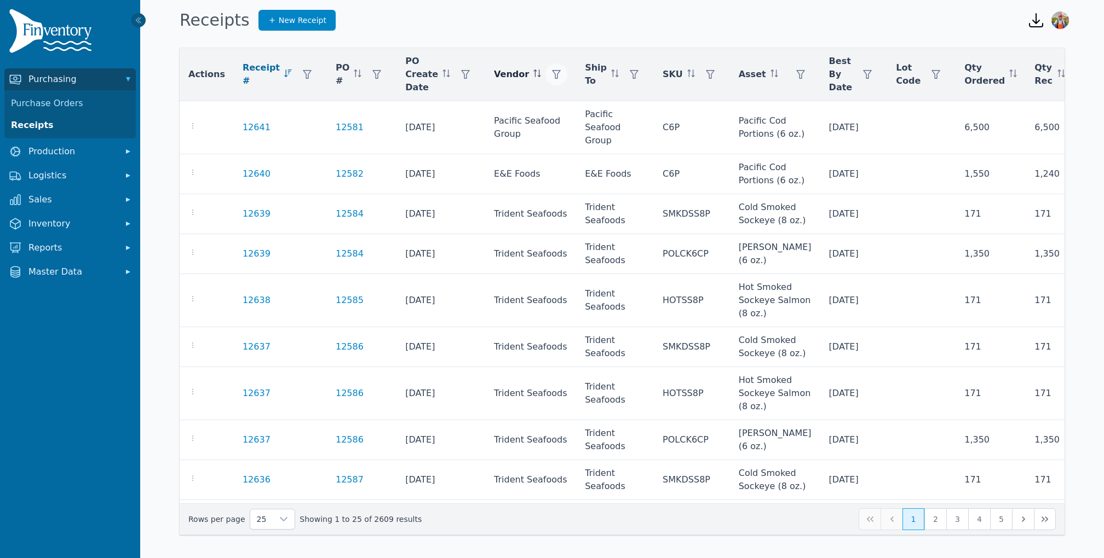
click at [552, 72] on icon "button" at bounding box center [556, 74] width 9 height 9
click at [582, 94] on div "Any" at bounding box center [577, 104] width 94 height 22
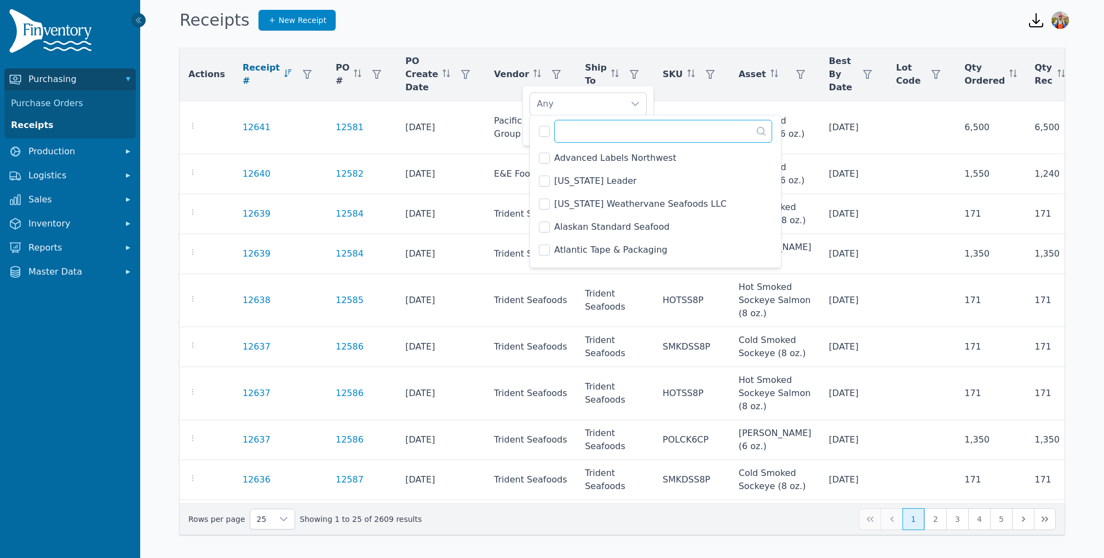
click at [579, 128] on input "text" at bounding box center [663, 131] width 218 height 23
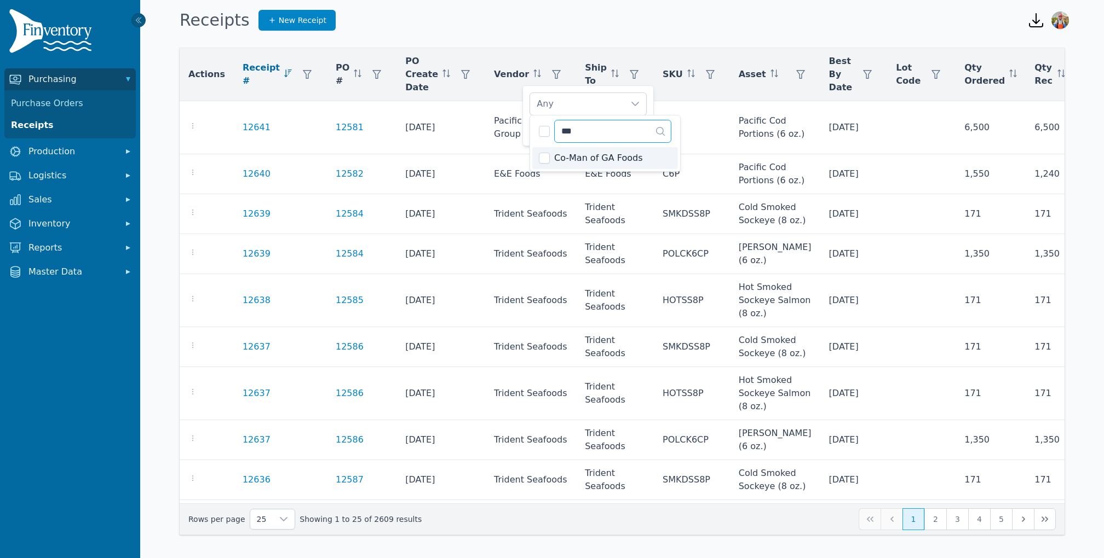
type input "***"
click at [550, 156] on li "Co-Man of GA Foods" at bounding box center [605, 158] width 146 height 22
click at [522, 124] on div "Co-Man of GA Foods Clear Apply" at bounding box center [587, 115] width 131 height 61
click at [639, 134] on span "Apply" at bounding box center [630, 129] width 22 height 11
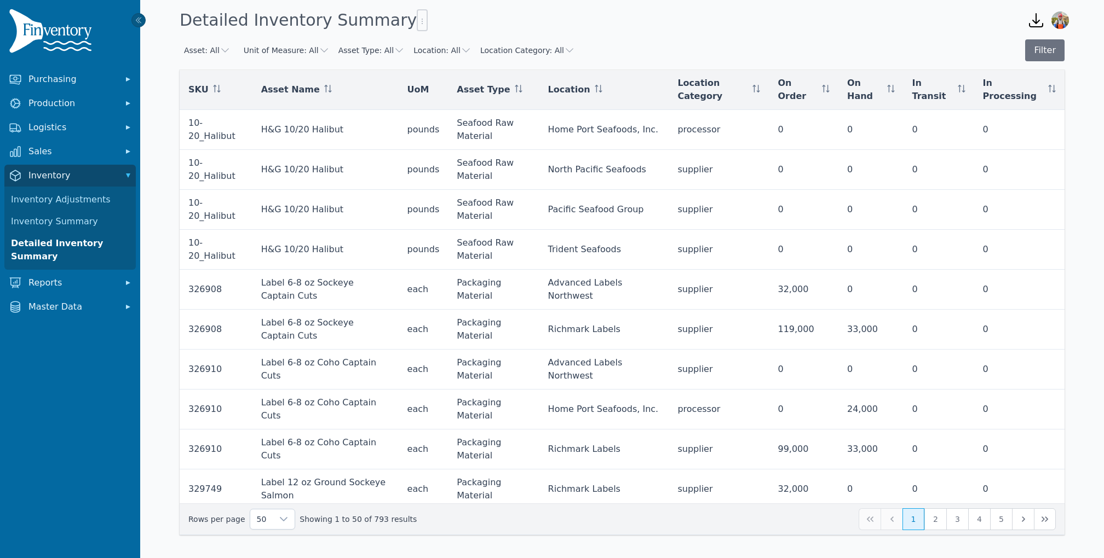
click at [449, 51] on button "Location: All" at bounding box center [442, 50] width 58 height 11
type input "***"
click at [467, 92] on span "Co-Man of GA Foods (processor)" at bounding box center [502, 91] width 139 height 11
click at [466, 92] on span "Co-Man of GA Foods (processor)" at bounding box center [494, 91] width 123 height 11
click at [1046, 62] on div "Asset: All Unit of Measure: All Asset Type: All Location: Co-Man of GA Foods (p…" at bounding box center [622, 287] width 885 height 496
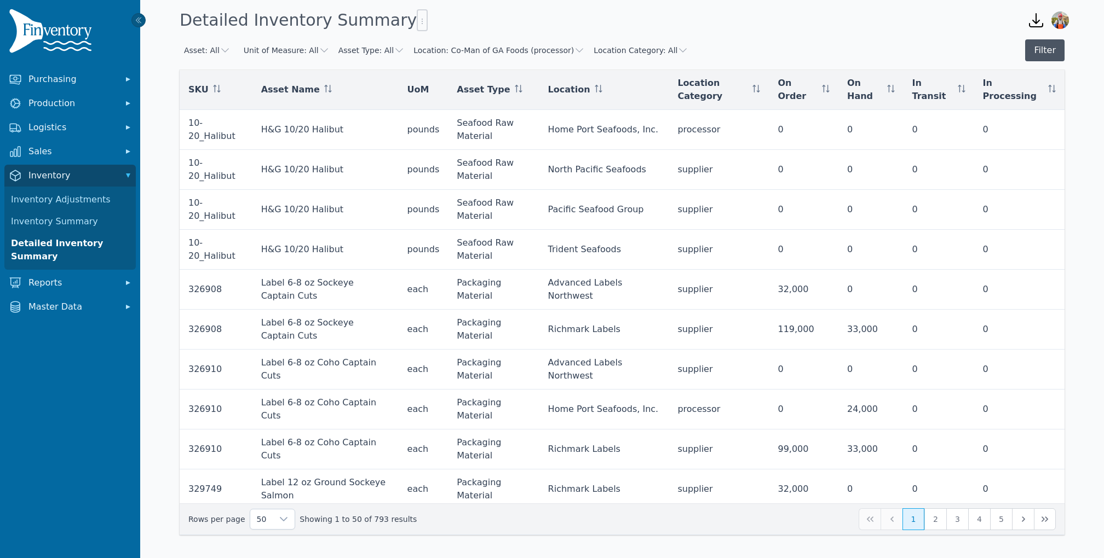
click at [1045, 55] on button "Filter" at bounding box center [1044, 50] width 39 height 22
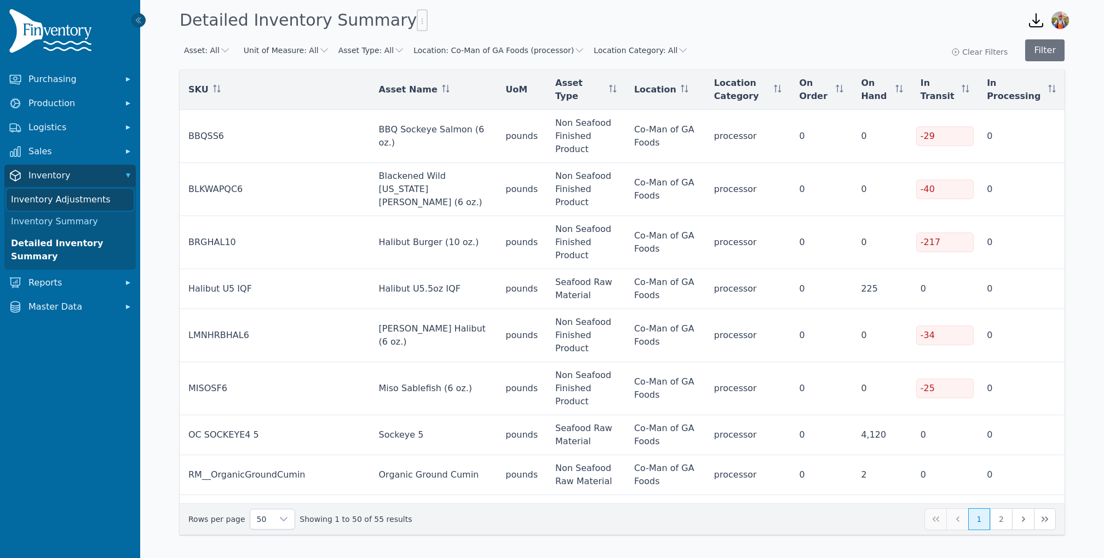
click at [75, 204] on link "Inventory Adjustments" at bounding box center [70, 200] width 127 height 22
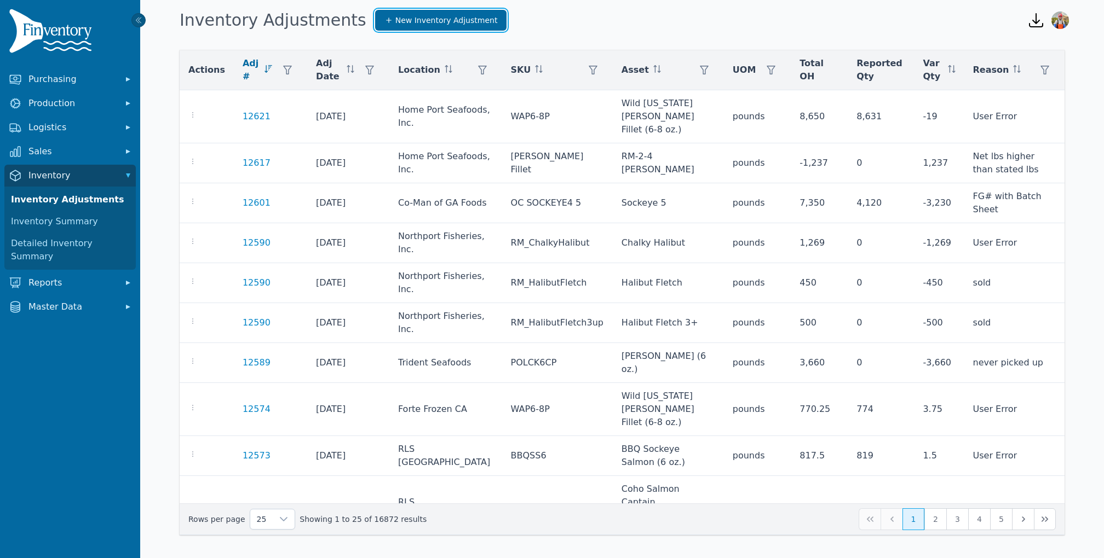
click at [415, 22] on span "New Inventory Adjustment" at bounding box center [446, 20] width 102 height 11
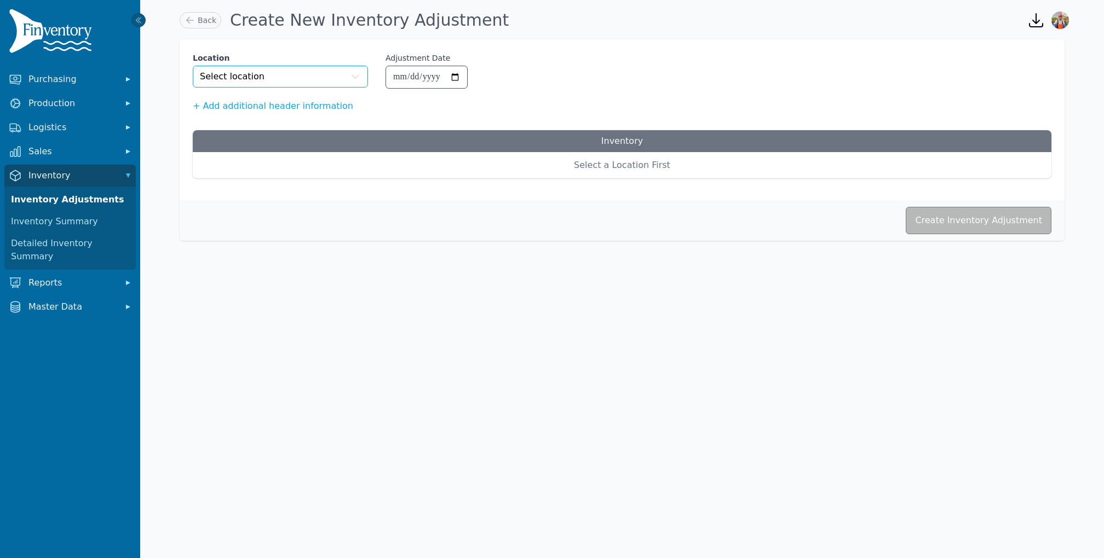
click at [319, 86] on button "Select location" at bounding box center [280, 77] width 175 height 22
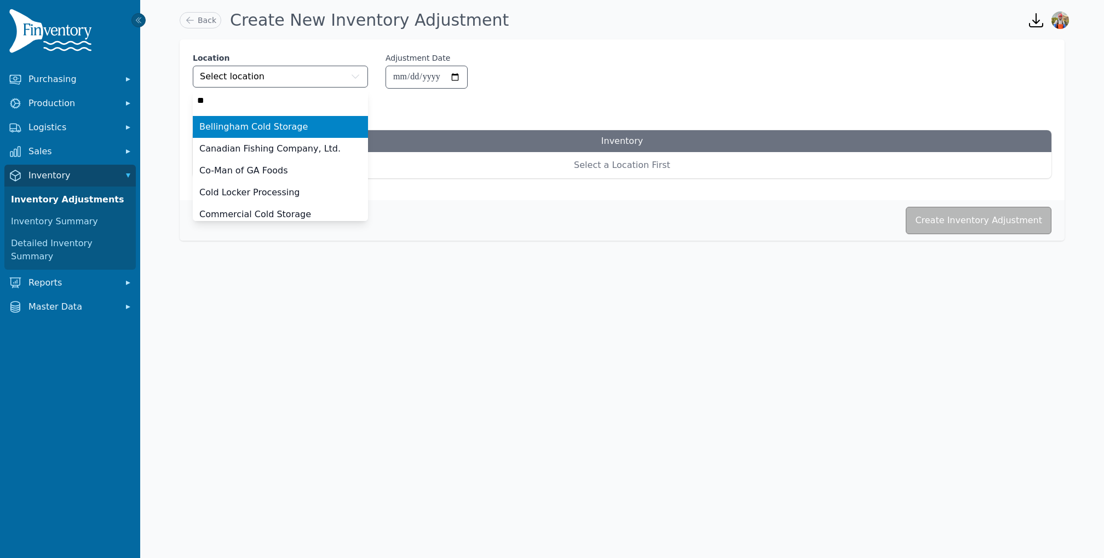
type input "***"
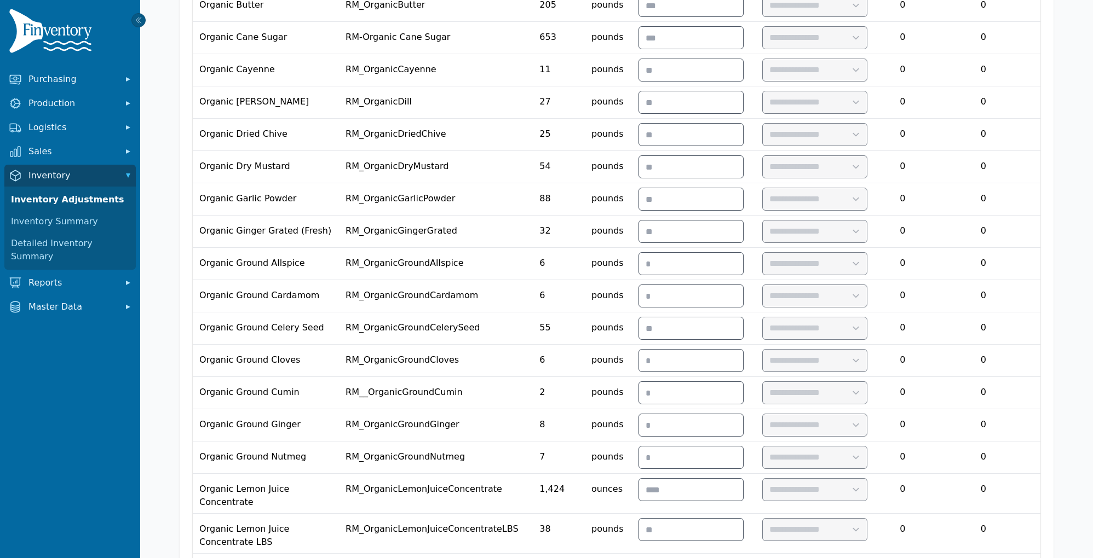
scroll to position [445, 0]
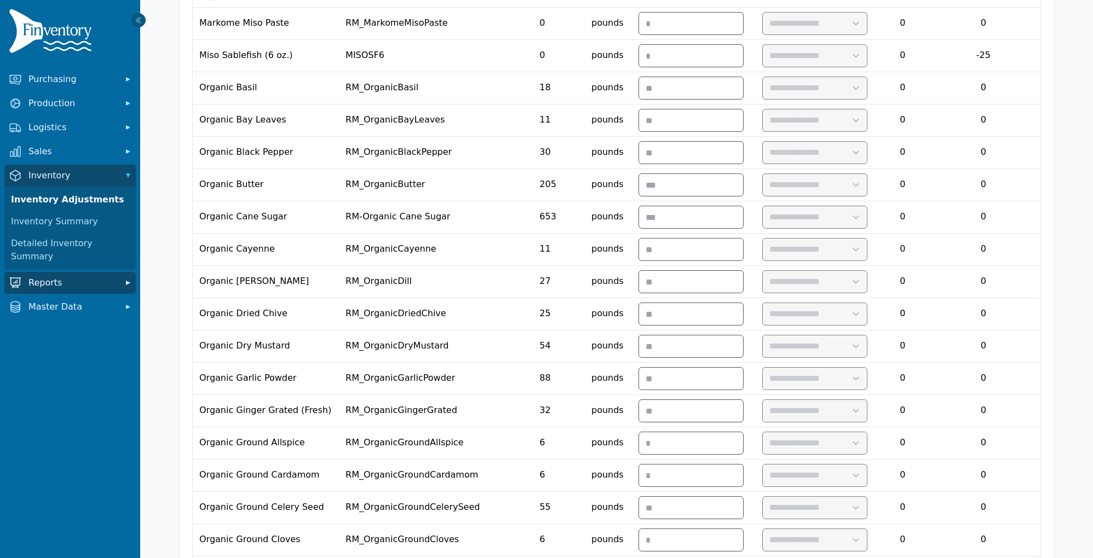
click at [59, 276] on span "Reports" at bounding box center [72, 282] width 88 height 13
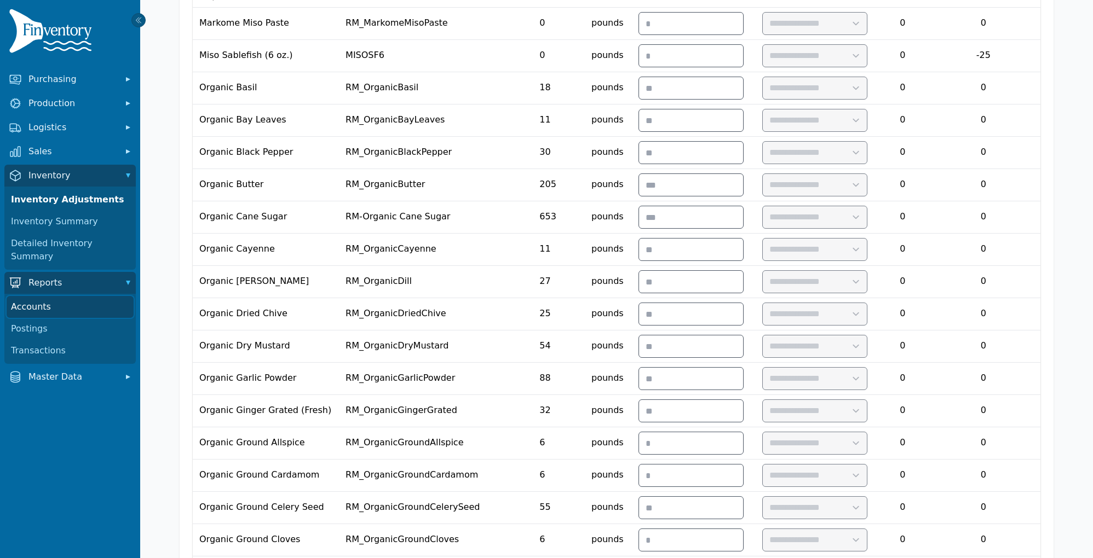
click at [42, 296] on link "Accounts" at bounding box center [70, 307] width 127 height 22
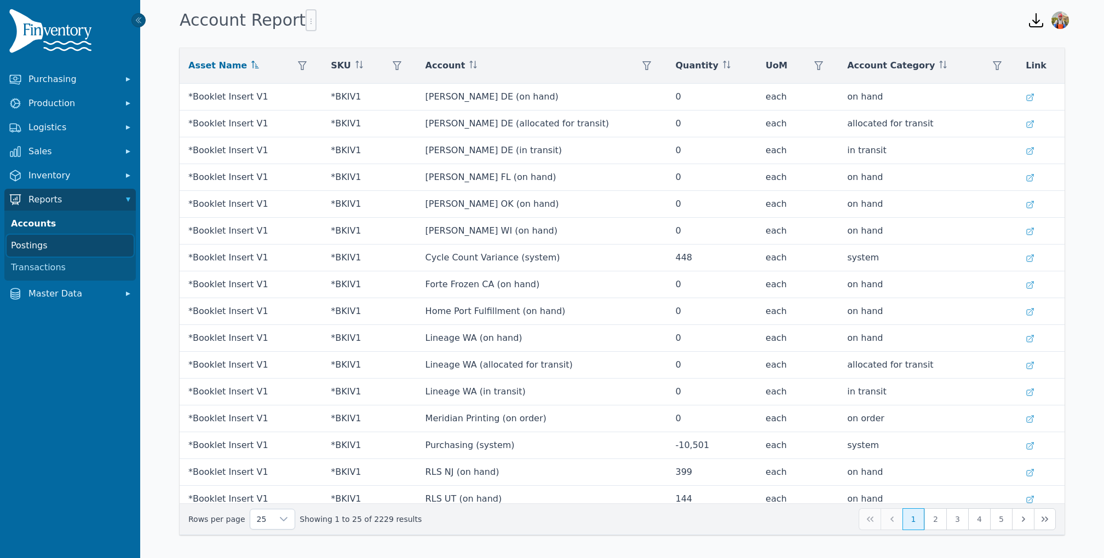
click at [60, 240] on link "Postings" at bounding box center [70, 246] width 127 height 22
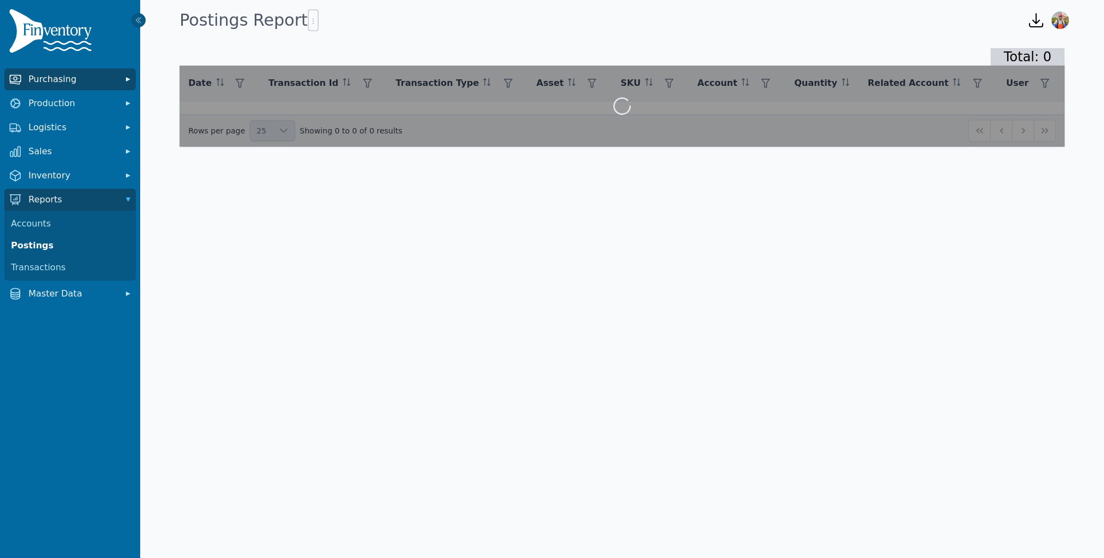
click at [49, 85] on button "Purchasing" at bounding box center [69, 79] width 131 height 22
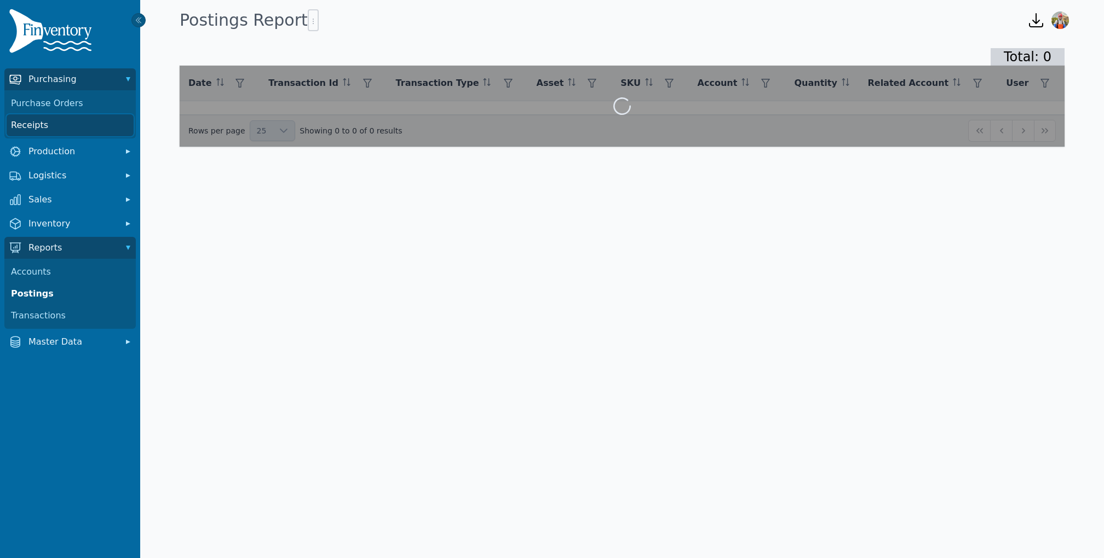
click at [25, 122] on link "Receipts" at bounding box center [70, 125] width 127 height 22
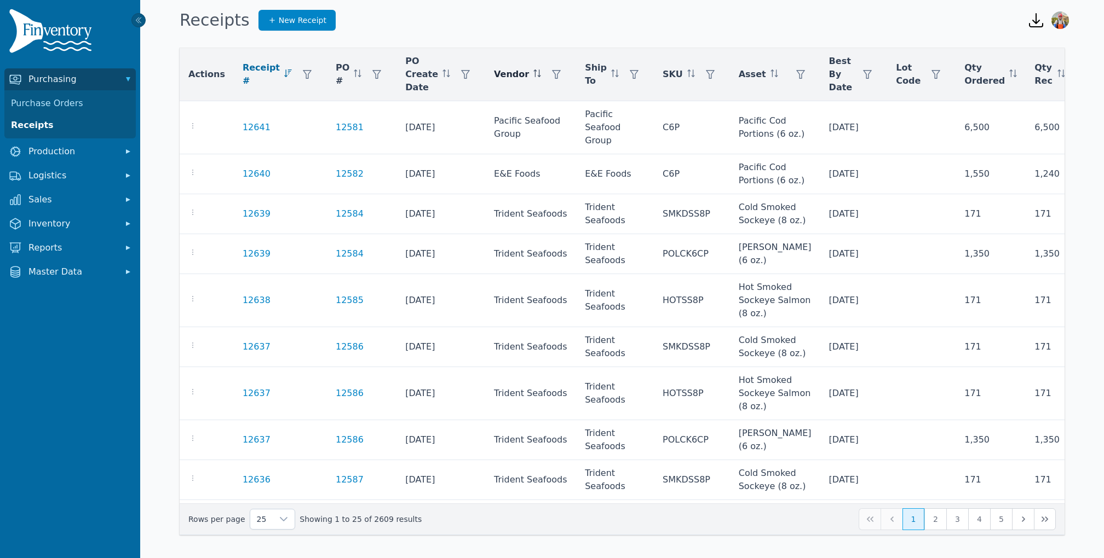
click at [546, 79] on th "Vendor" at bounding box center [530, 74] width 91 height 53
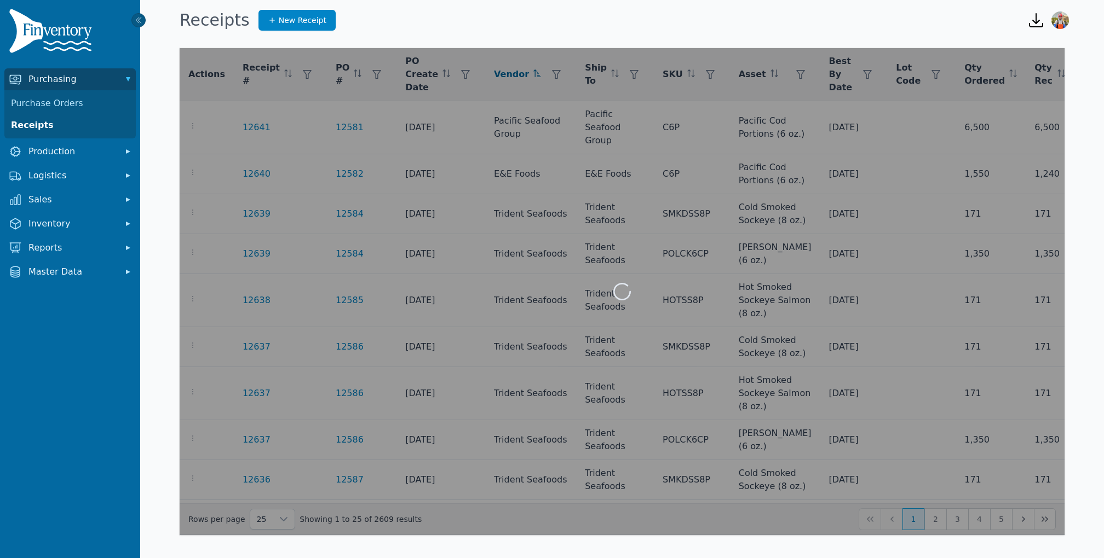
click at [538, 64] on div at bounding box center [622, 291] width 885 height 487
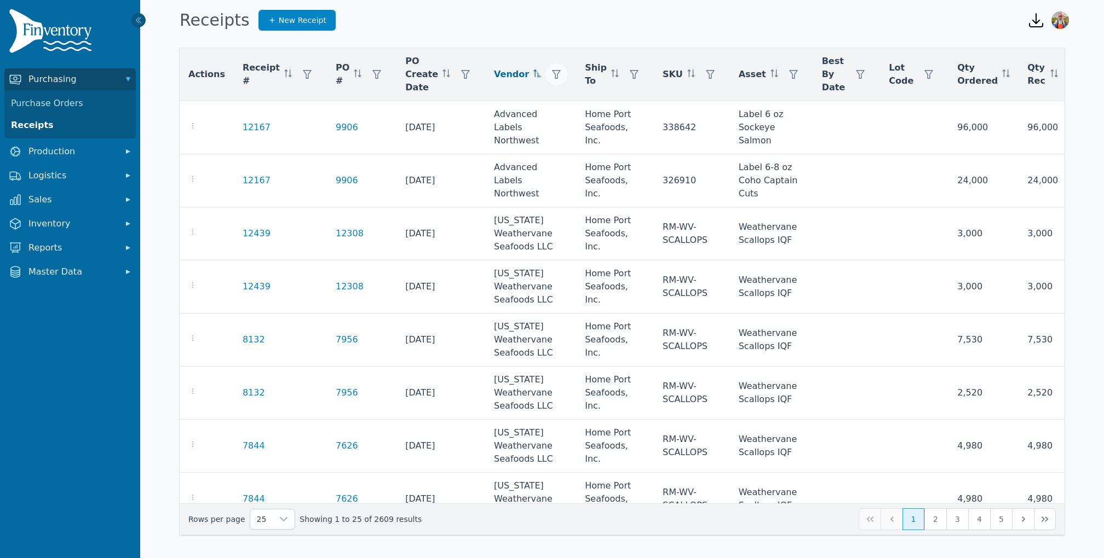
click at [552, 73] on icon "button" at bounding box center [556, 74] width 9 height 9
click at [562, 102] on div "Any" at bounding box center [577, 104] width 94 height 22
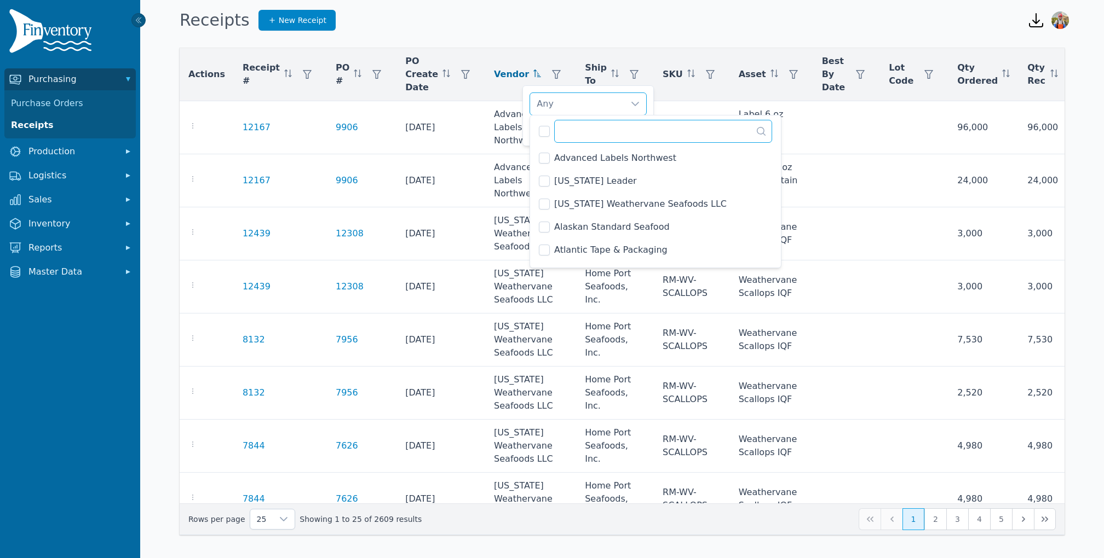
click at [576, 135] on input "text" at bounding box center [663, 131] width 218 height 23
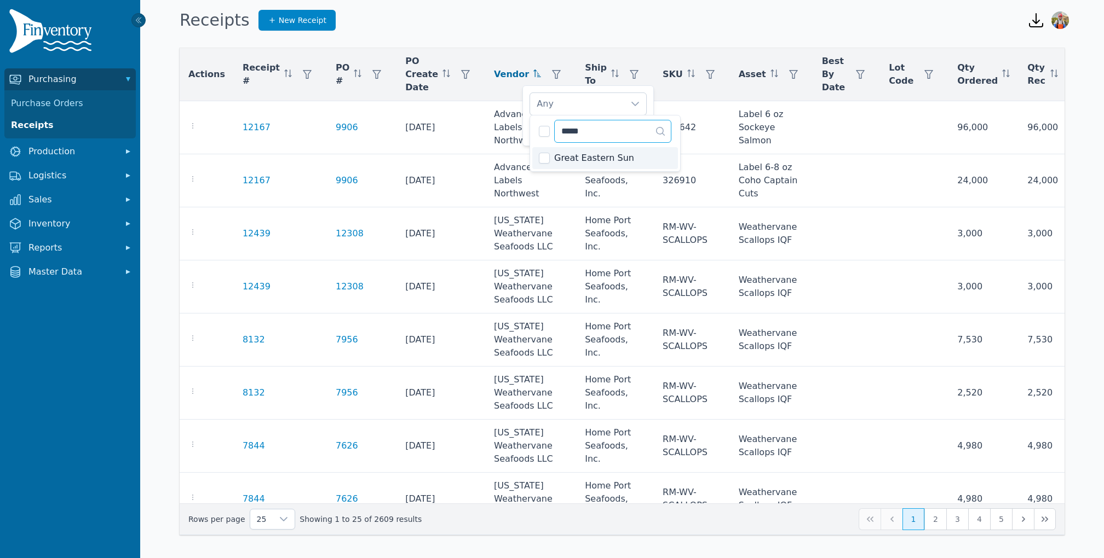
type input "*****"
click at [550, 152] on li "Great Eastern Sun" at bounding box center [605, 158] width 146 height 22
click at [524, 128] on div "Great Eastern Sun Clear Apply" at bounding box center [587, 115] width 131 height 61
click at [643, 133] on button "Apply" at bounding box center [630, 129] width 34 height 19
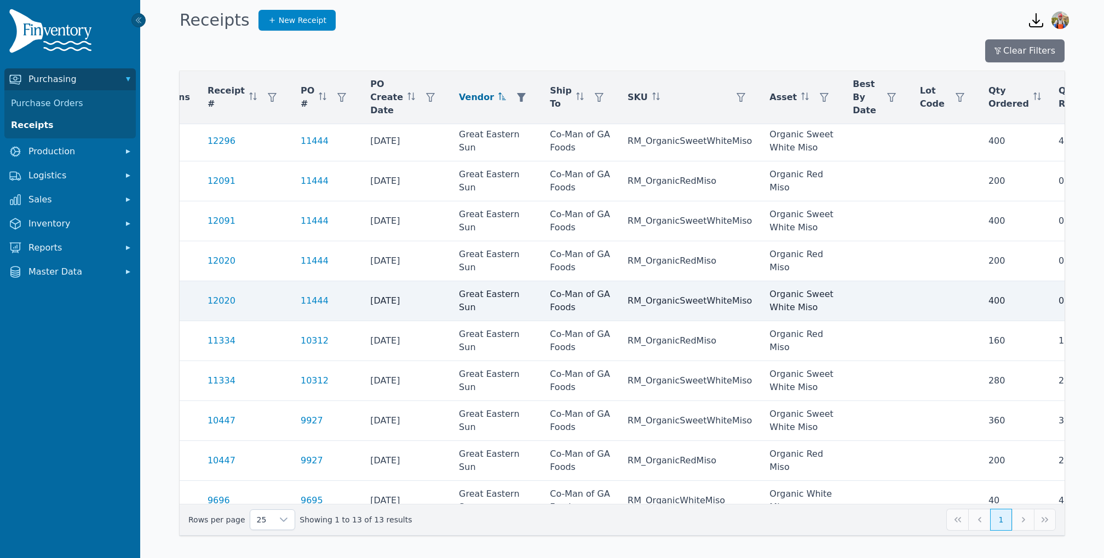
scroll to position [43, 0]
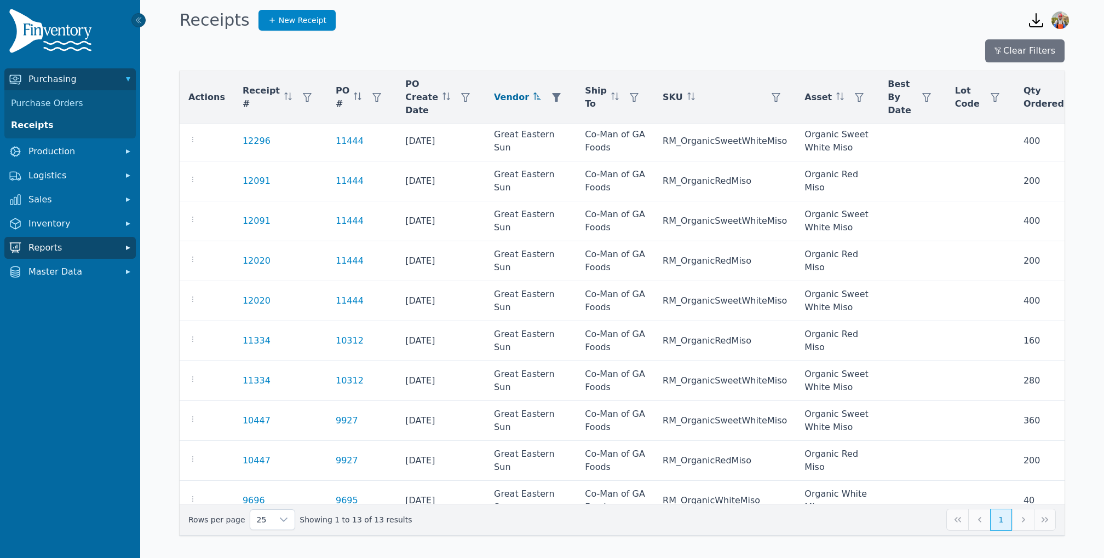
click at [50, 258] on button "Reports" at bounding box center [69, 248] width 131 height 22
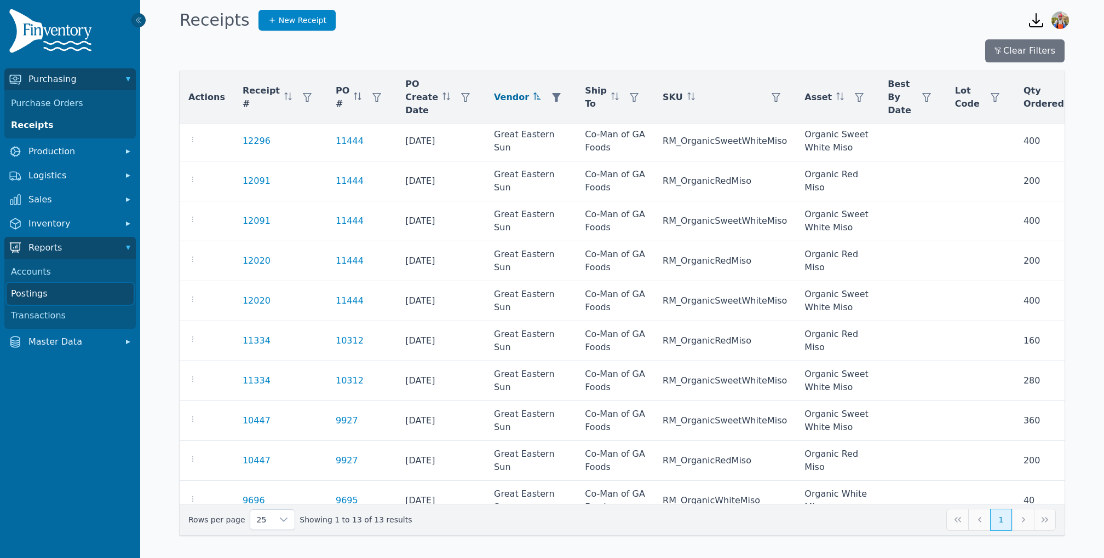
click at [32, 293] on link "Postings" at bounding box center [70, 294] width 127 height 22
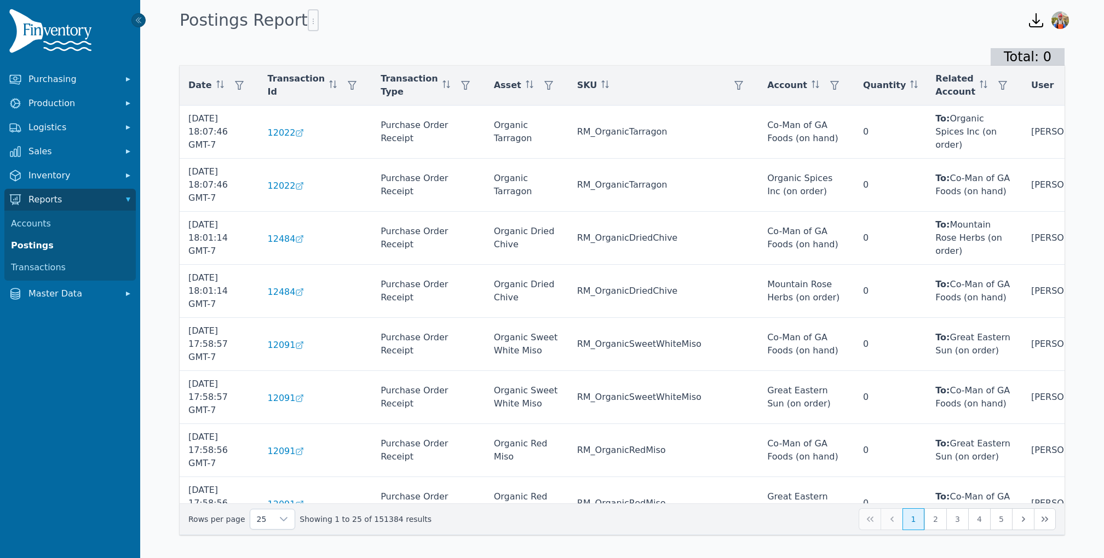
click at [308, 15] on div at bounding box center [313, 20] width 11 height 22
click at [309, 24] on icon "button" at bounding box center [313, 21] width 9 height 9
click at [544, 81] on icon "button" at bounding box center [548, 85] width 9 height 9
click at [562, 105] on div "Any" at bounding box center [579, 115] width 94 height 22
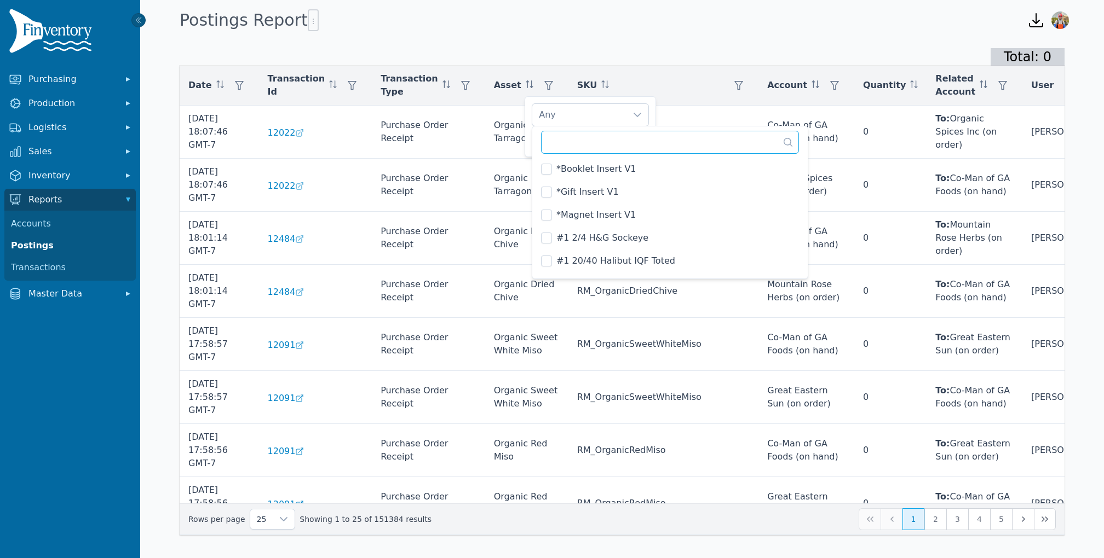
click at [563, 151] on input "text" at bounding box center [670, 142] width 258 height 23
type input "*"
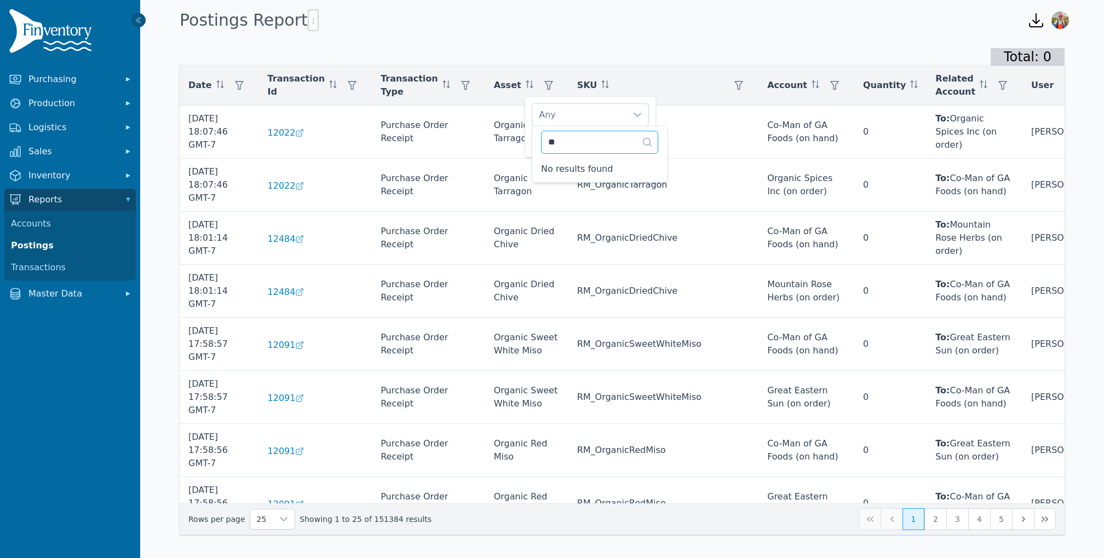
type input "*"
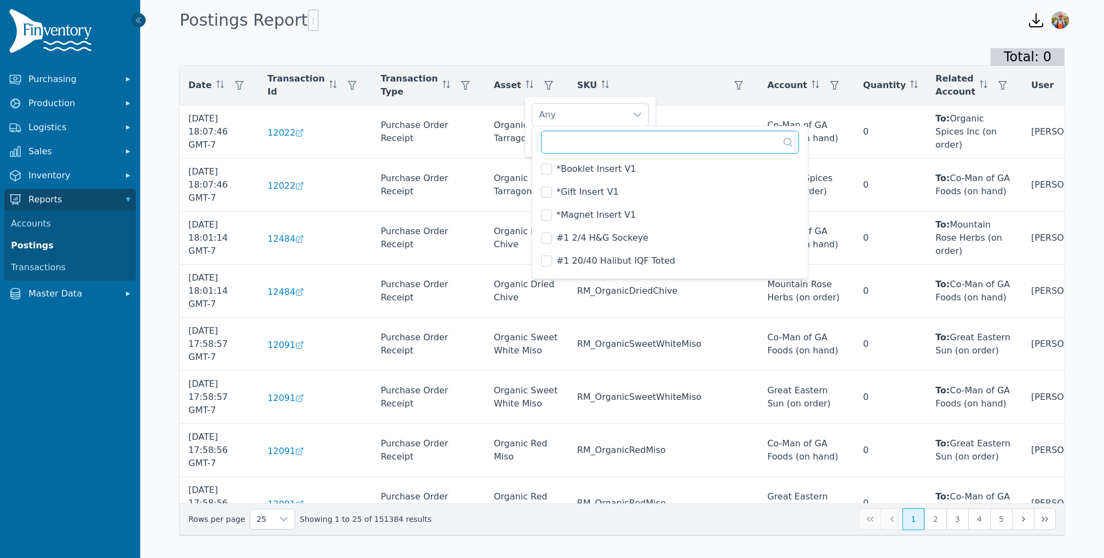
type input "*"
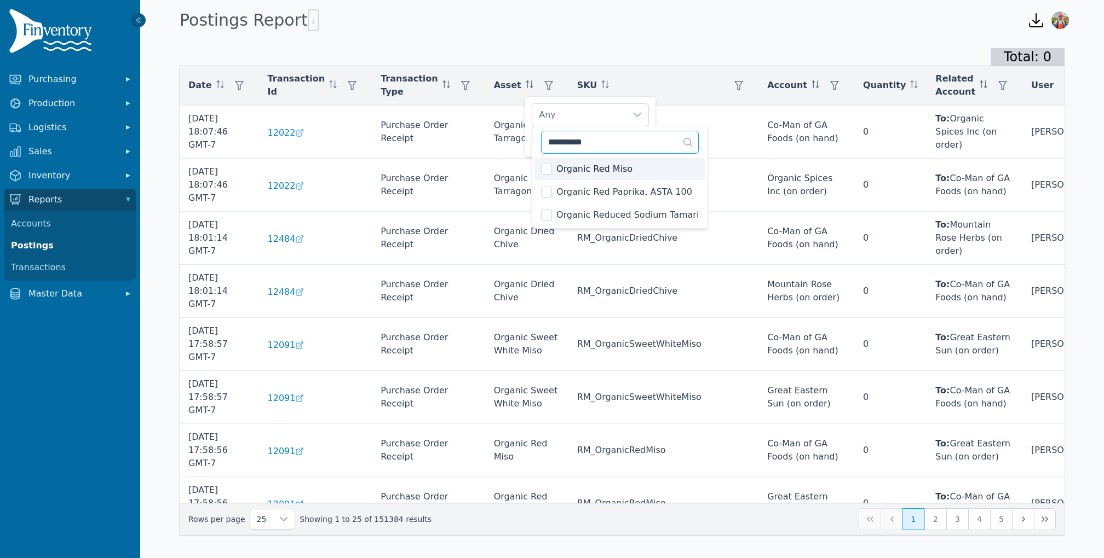
type input "**********"
click at [531, 137] on div "Organic Red Miso Clear Apply" at bounding box center [589, 126] width 131 height 61
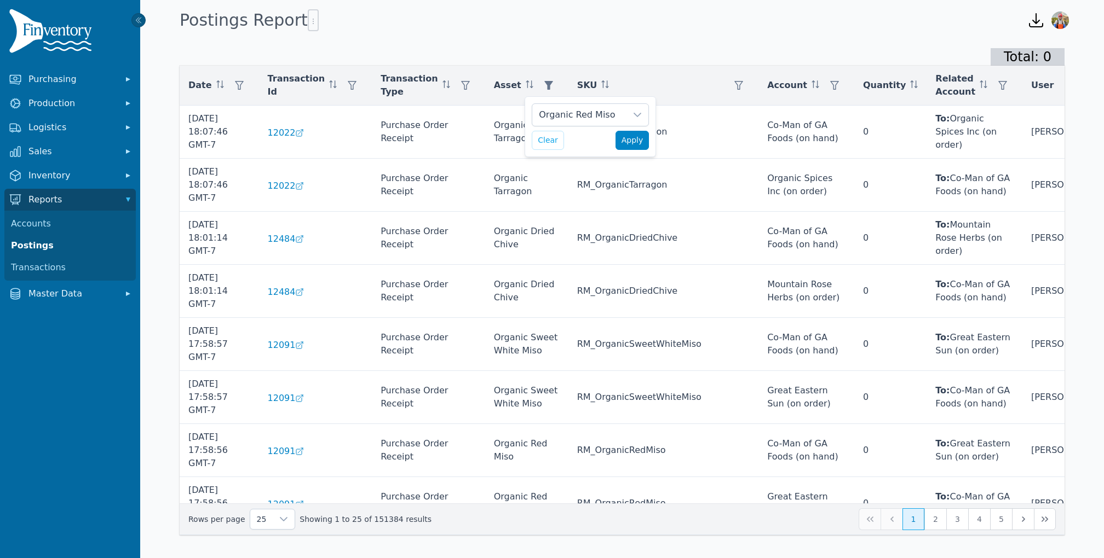
click at [625, 146] on button "Apply" at bounding box center [632, 140] width 34 height 19
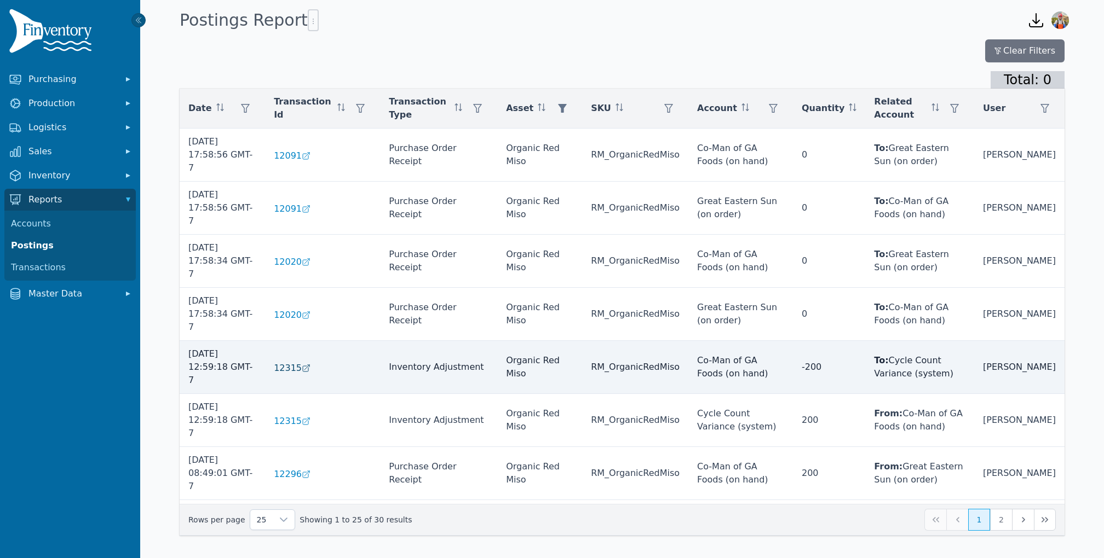
click at [293, 362] on span "12315" at bounding box center [288, 368] width 28 height 13
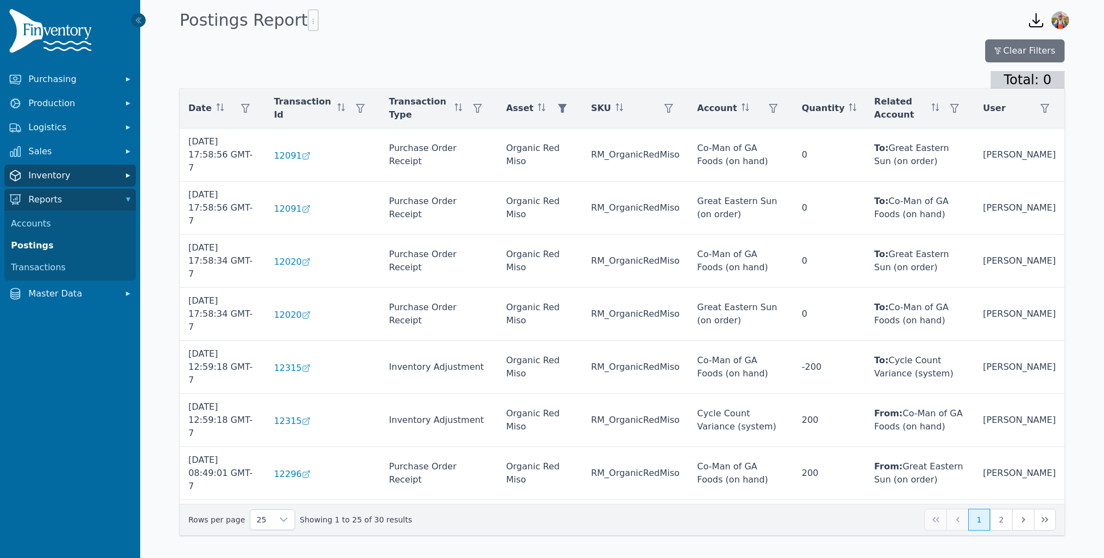
click at [51, 175] on span "Inventory" at bounding box center [72, 175] width 88 height 13
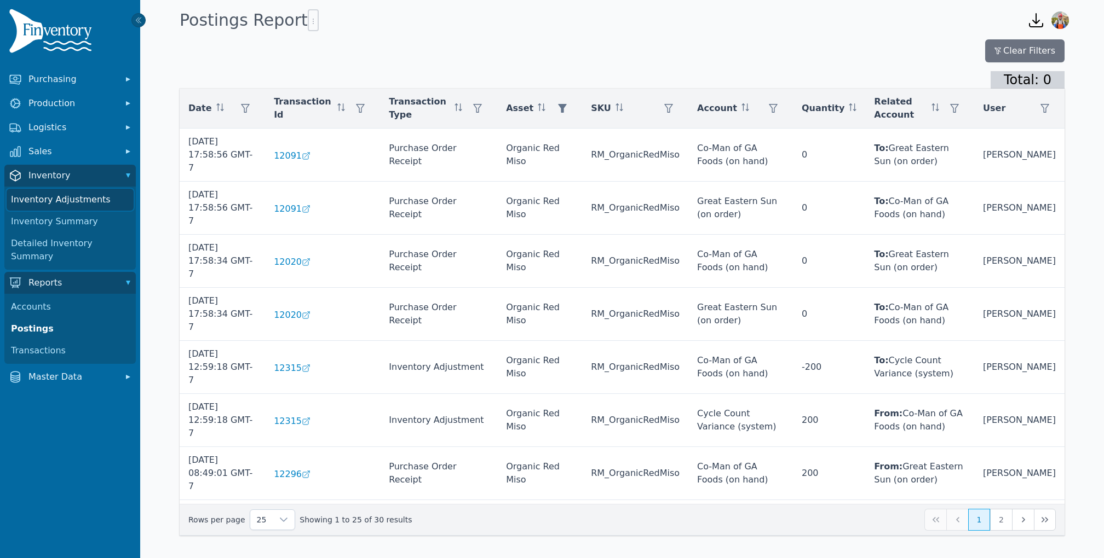
click at [49, 200] on link "Inventory Adjustments" at bounding box center [70, 200] width 127 height 22
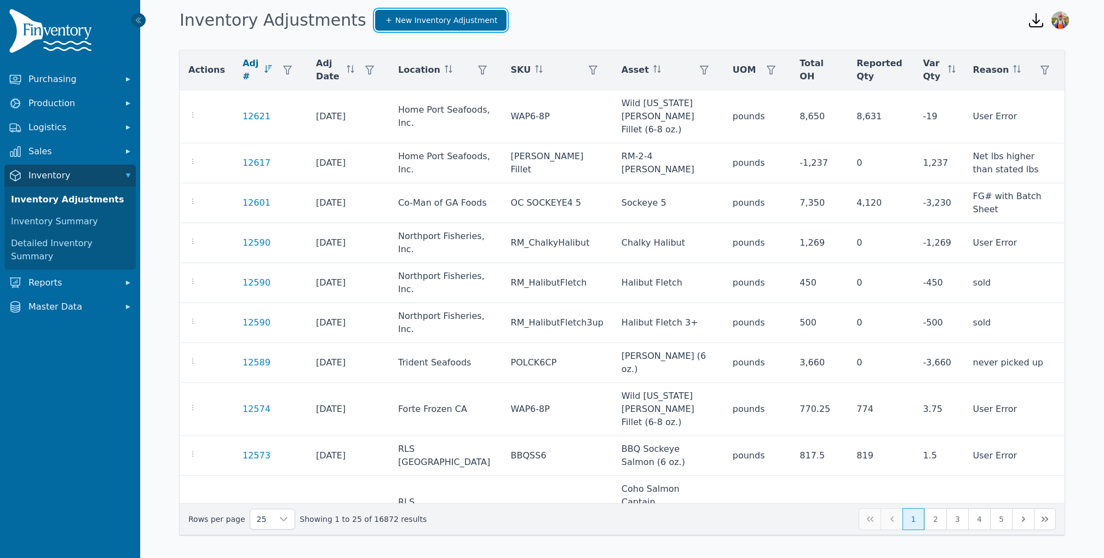
click at [402, 20] on span "New Inventory Adjustment" at bounding box center [446, 20] width 102 height 11
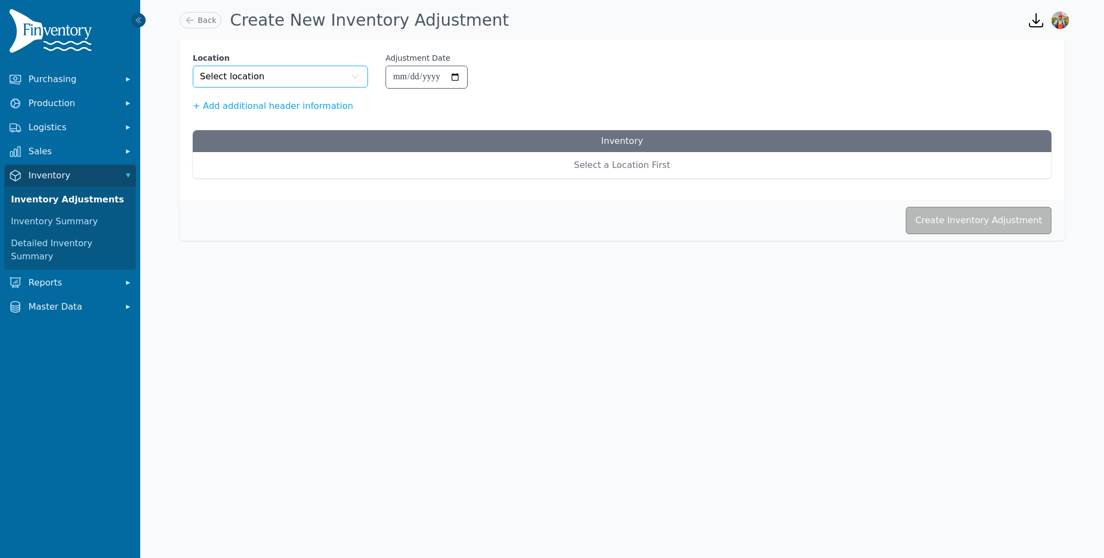
click at [319, 71] on button "Select location" at bounding box center [280, 77] width 175 height 22
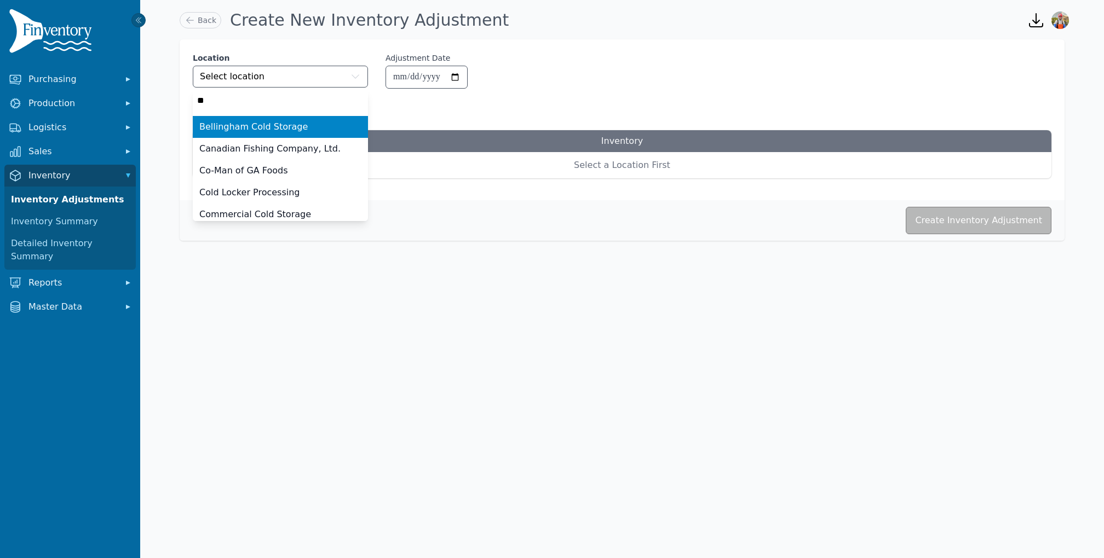
type input "***"
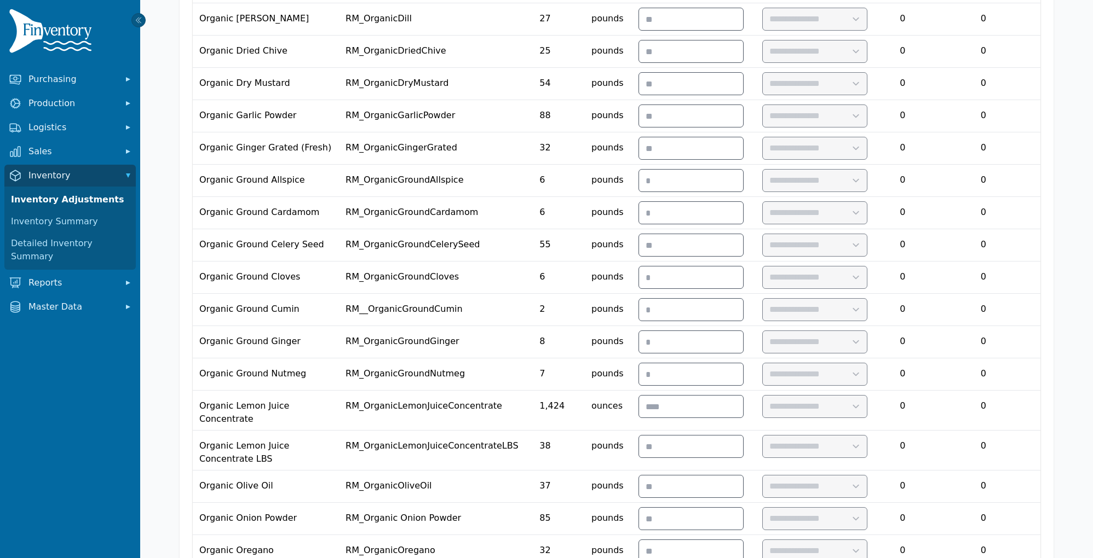
scroll to position [746, 0]
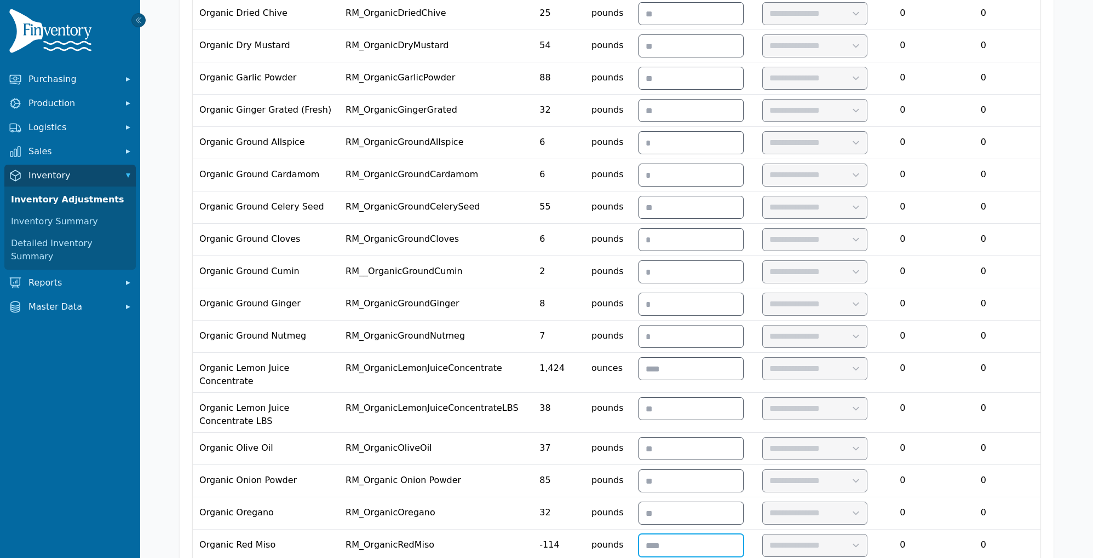
click at [696, 535] on input "number" at bounding box center [691, 546] width 104 height 22
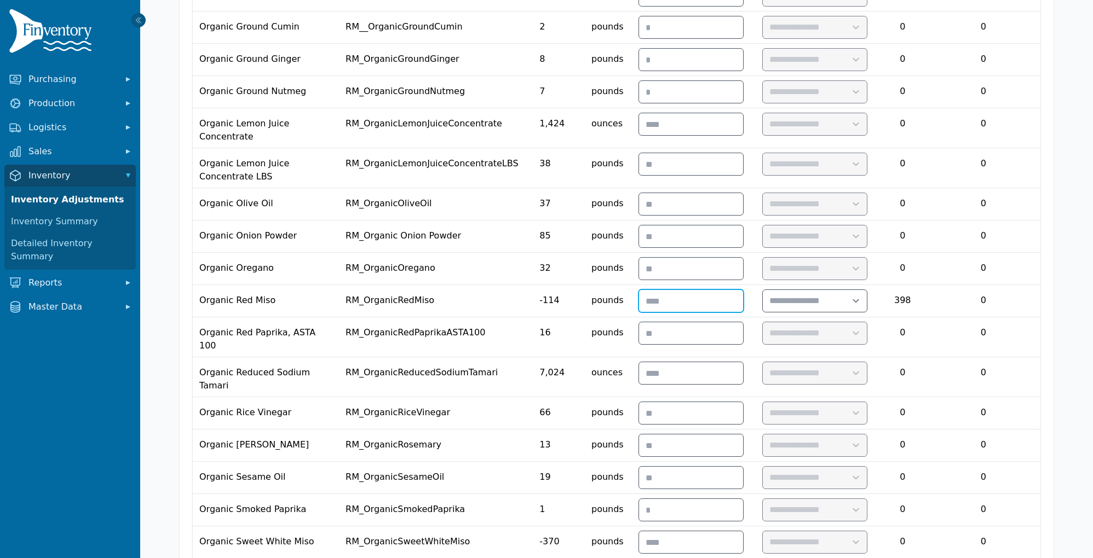
scroll to position [1001, 0]
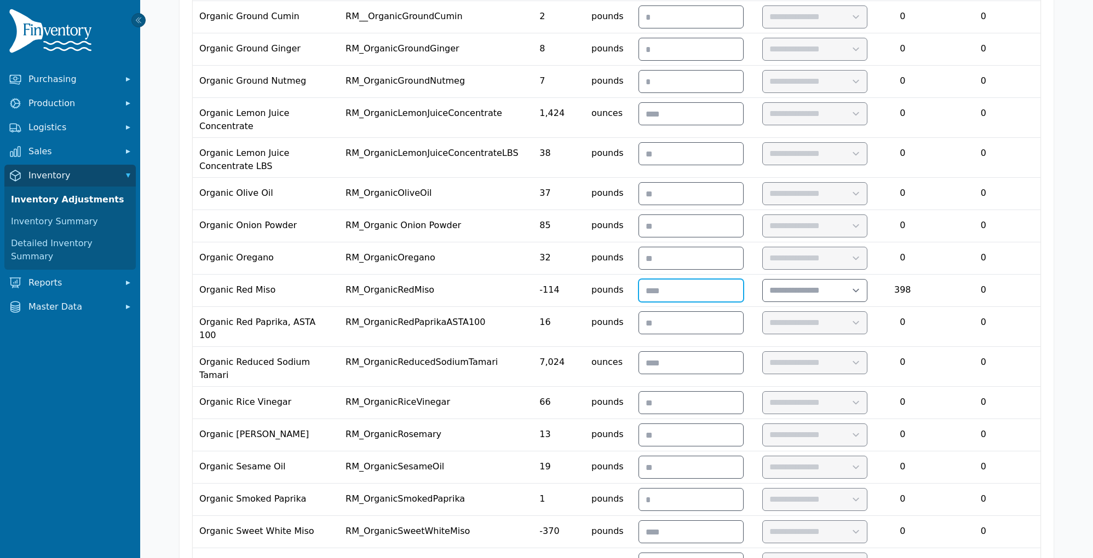
type input "***"
click at [728, 521] on input "number" at bounding box center [691, 532] width 104 height 22
type input "***"
click at [843, 521] on select "**********" at bounding box center [815, 532] width 105 height 22
click at [804, 521] on select "**********" at bounding box center [815, 532] width 105 height 22
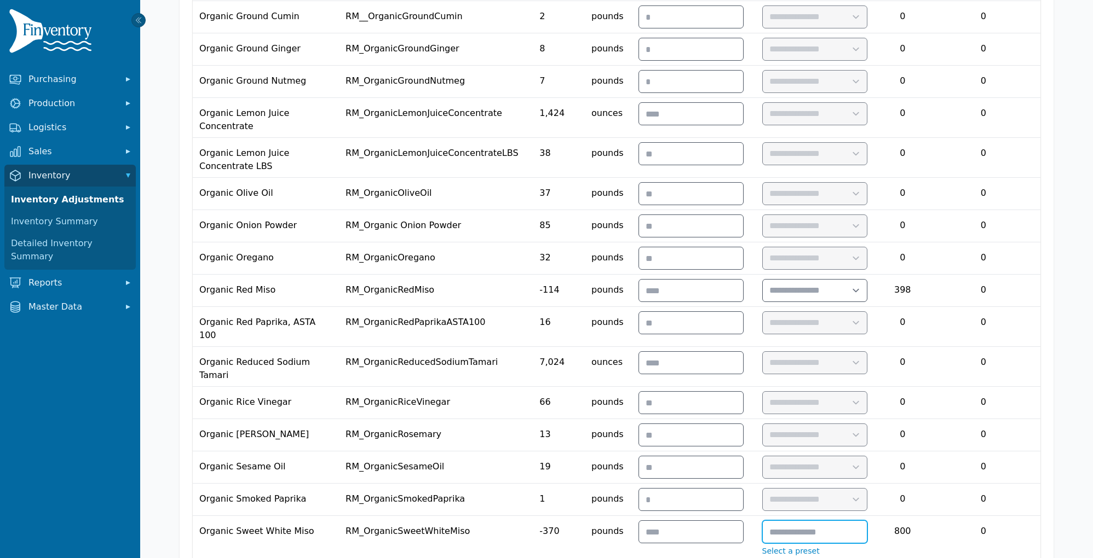
click at [830, 521] on input "text" at bounding box center [815, 532] width 104 height 22
type input "**********"
click at [847, 280] on select "**********" at bounding box center [815, 291] width 105 height 22
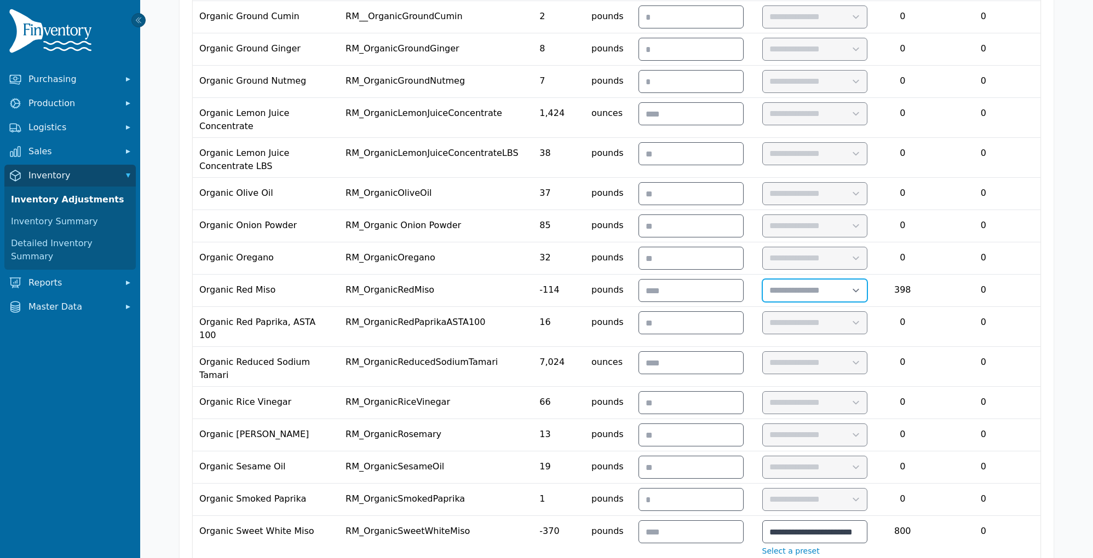
scroll to position [0, 0]
click at [804, 280] on select "**********" at bounding box center [815, 291] width 105 height 22
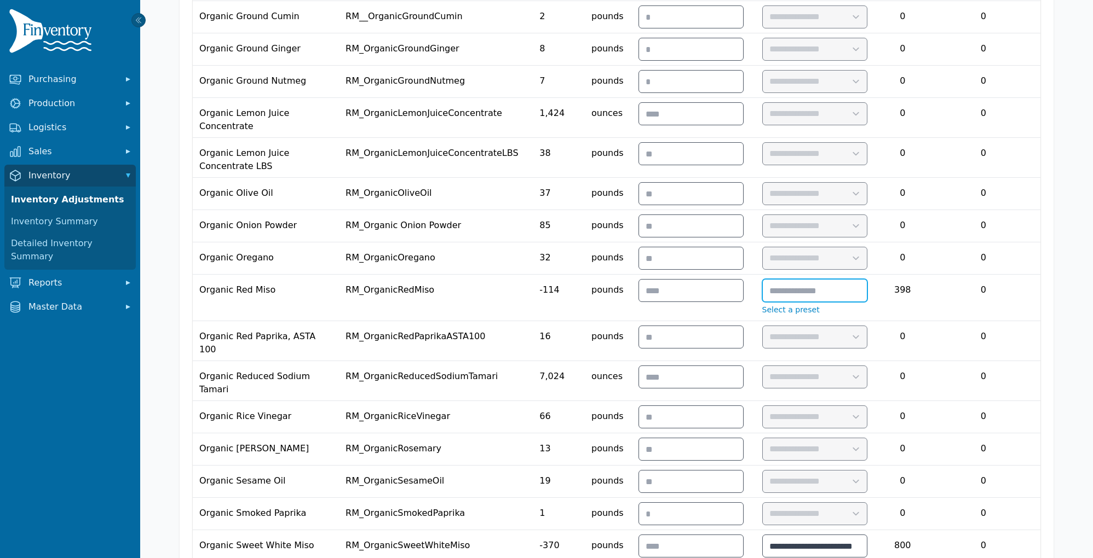
click at [832, 280] on input "text" at bounding box center [815, 291] width 104 height 22
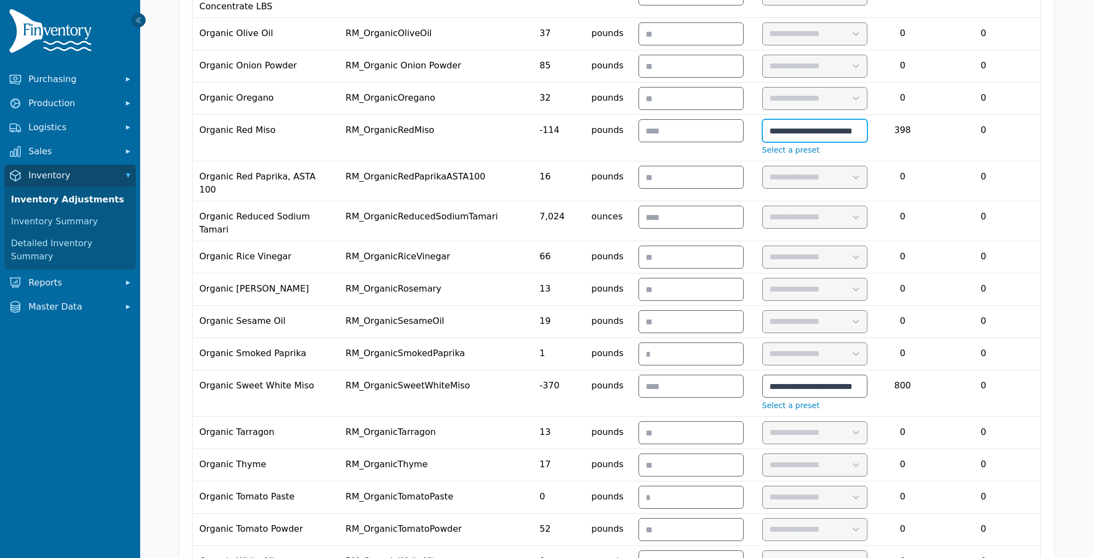
scroll to position [1221, 0]
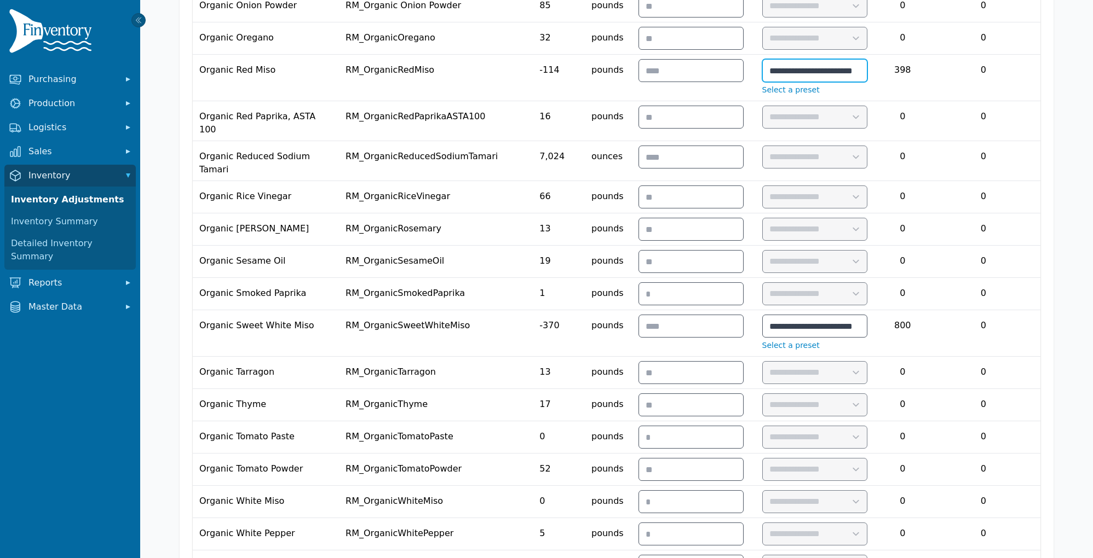
type input "**********"
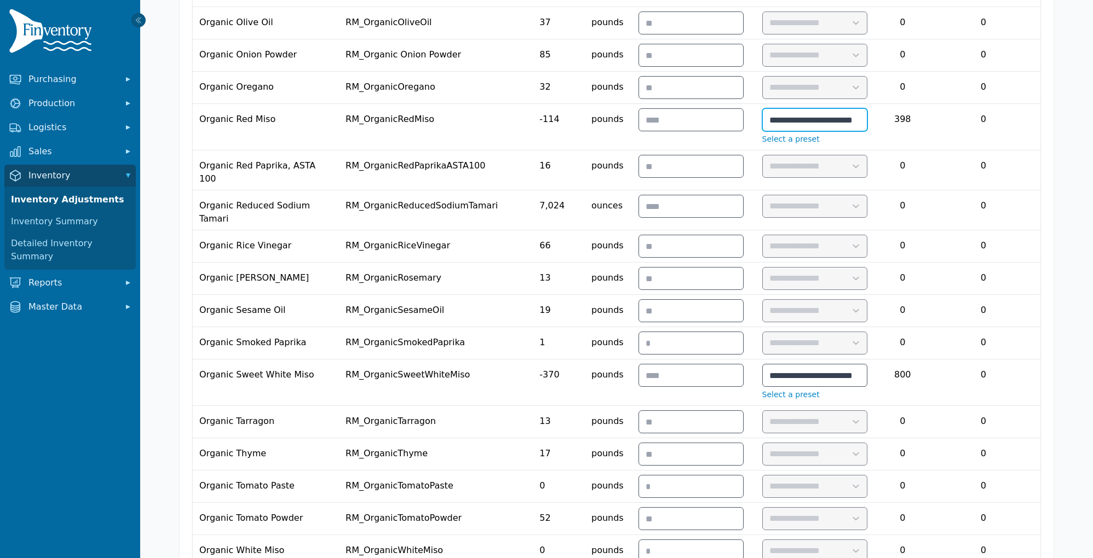
scroll to position [1169, 0]
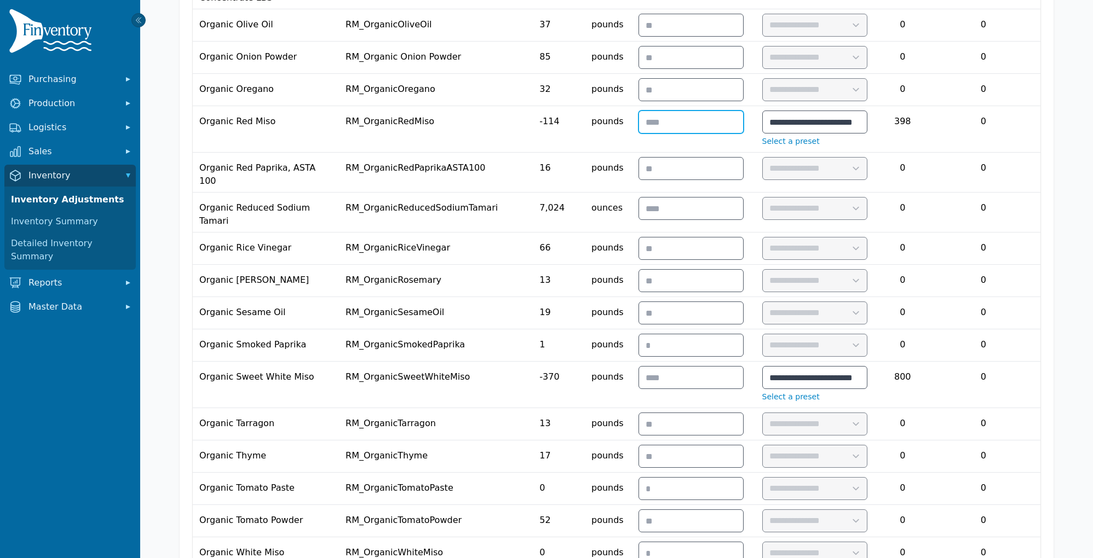
click at [699, 111] on input "***" at bounding box center [691, 122] width 104 height 22
type input "***"
click at [711, 367] on input "***" at bounding box center [691, 378] width 104 height 22
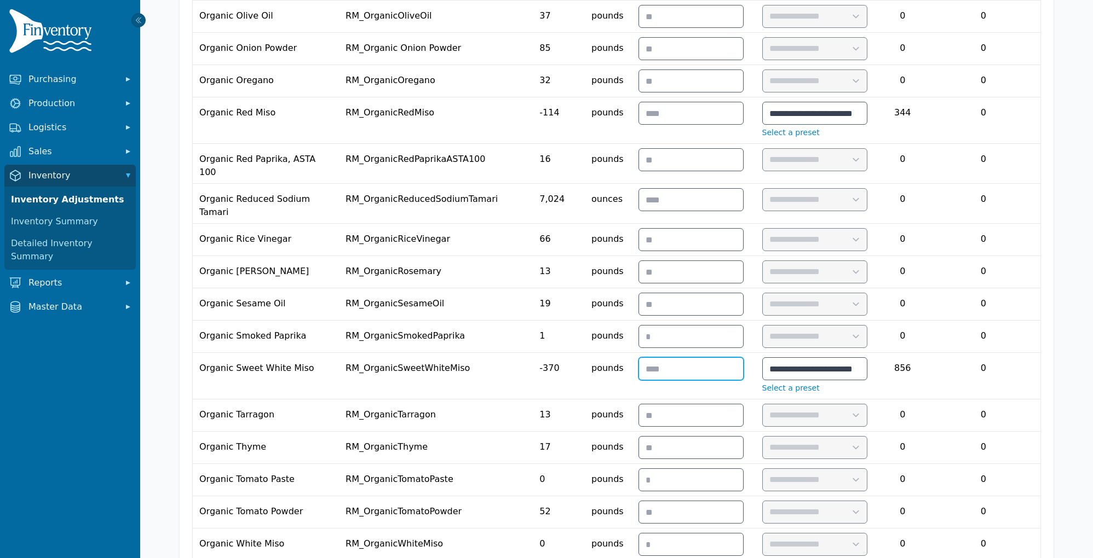
scroll to position [1518, 0]
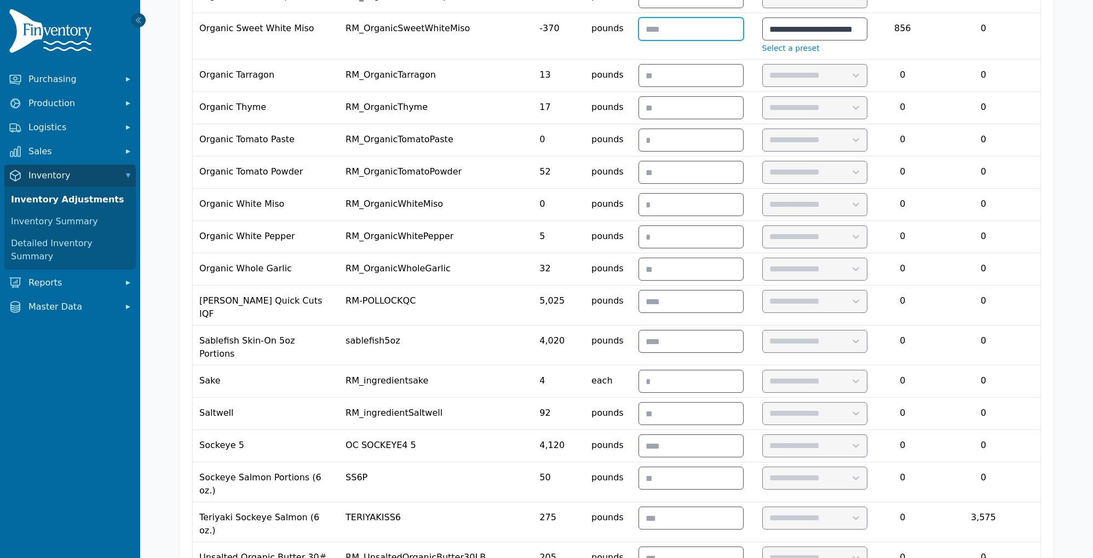
type input "***"
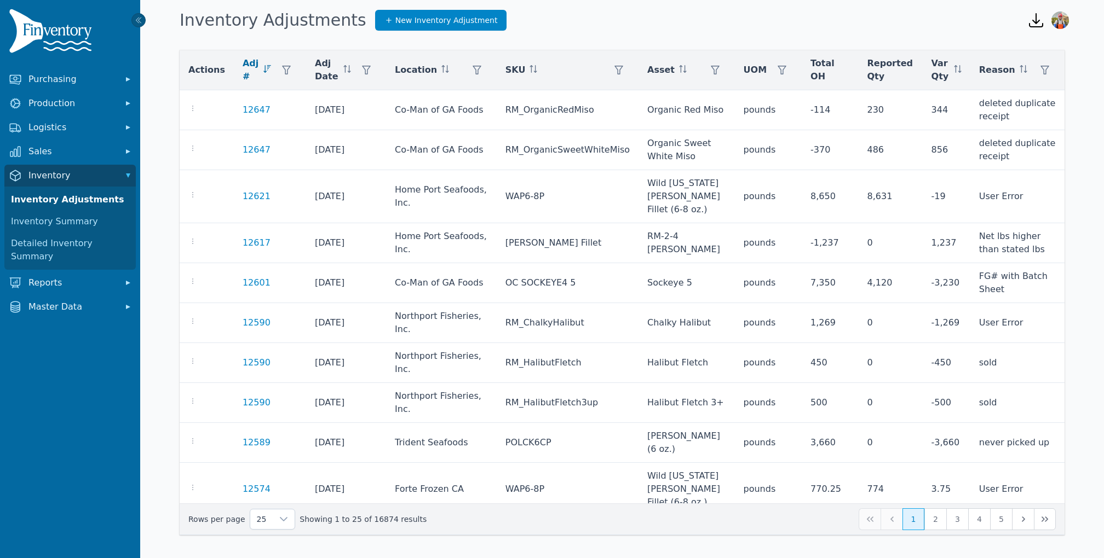
click at [383, 33] on div "Inventory Adjustments New Inventory Adjustment" at bounding box center [594, 20] width 839 height 30
click at [393, 14] on link "New Inventory Adjustment" at bounding box center [441, 20] width 132 height 21
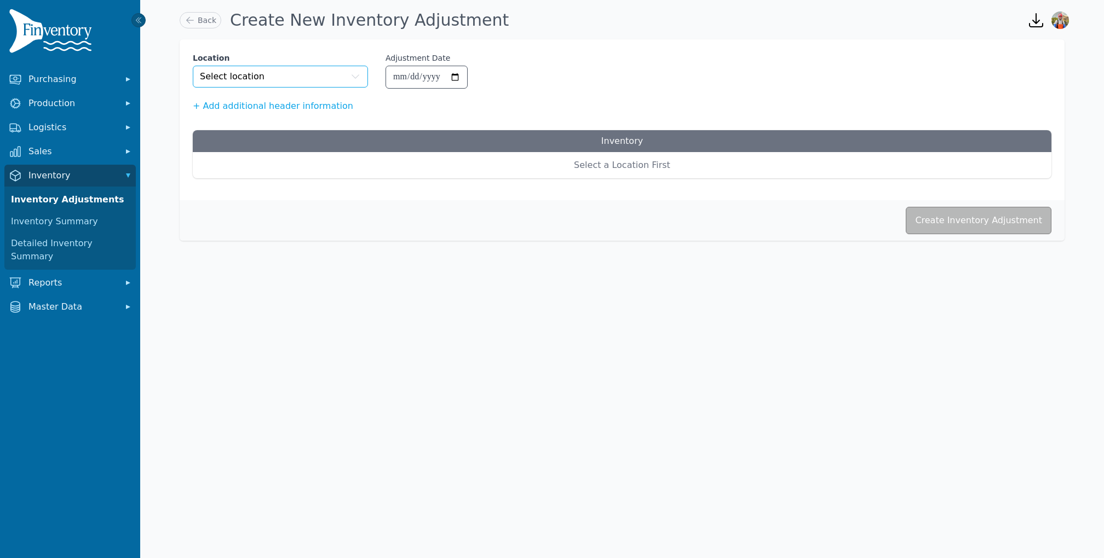
click at [305, 79] on button "Select location" at bounding box center [280, 77] width 175 height 22
type input "***"
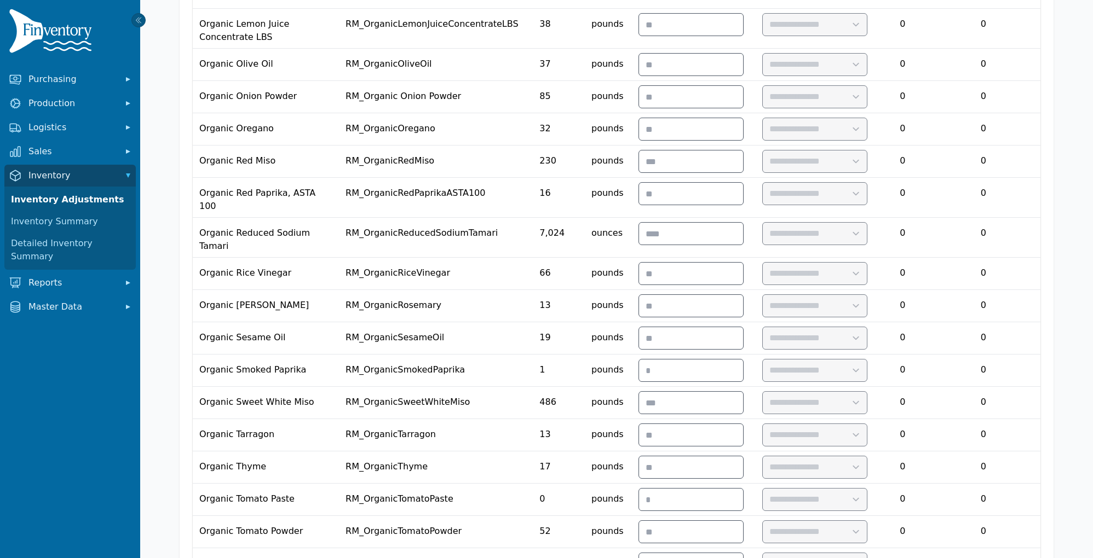
scroll to position [1152, 0]
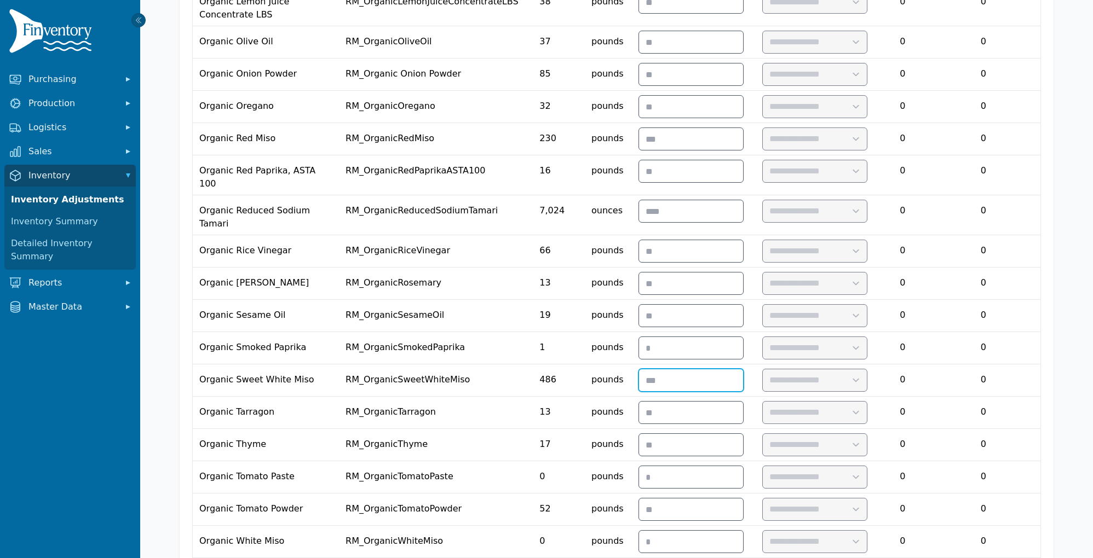
click at [705, 370] on input "number" at bounding box center [691, 381] width 104 height 22
type input "***"
click at [847, 370] on select "**********" at bounding box center [815, 381] width 105 height 22
select select "**********"
click at [804, 370] on select "**********" at bounding box center [815, 381] width 105 height 22
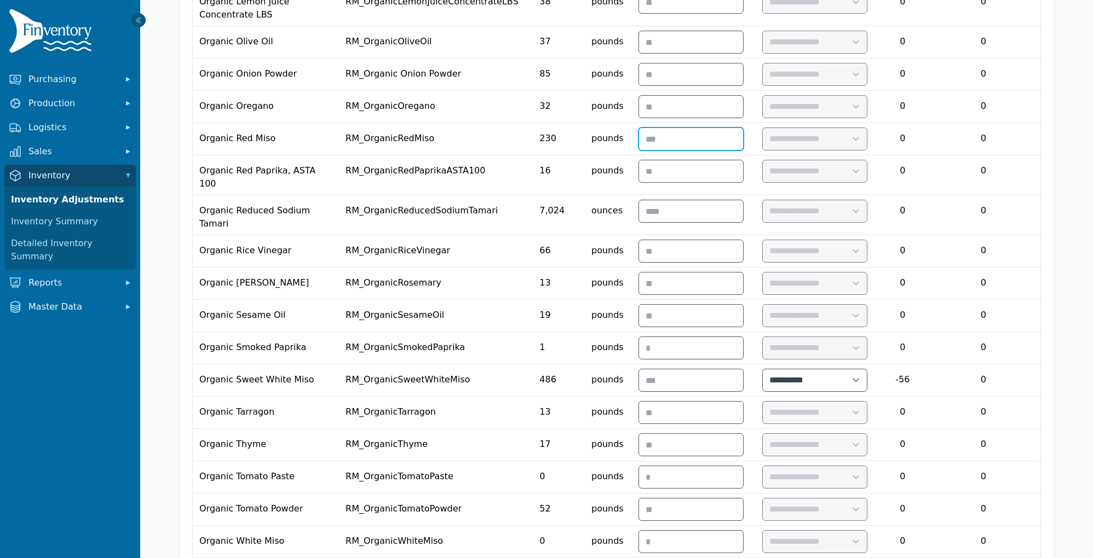
click at [706, 128] on input "number" at bounding box center [691, 139] width 104 height 22
type input "***"
click at [867, 128] on select "**********" at bounding box center [815, 139] width 105 height 22
select select "**********"
click at [804, 128] on select "**********" at bounding box center [815, 139] width 105 height 22
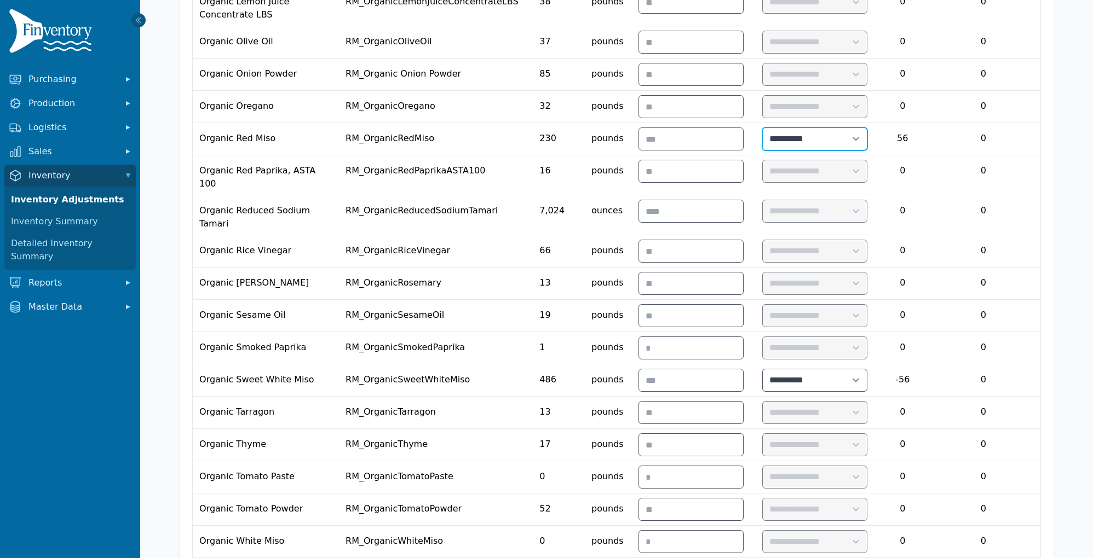
scroll to position [1490, 0]
